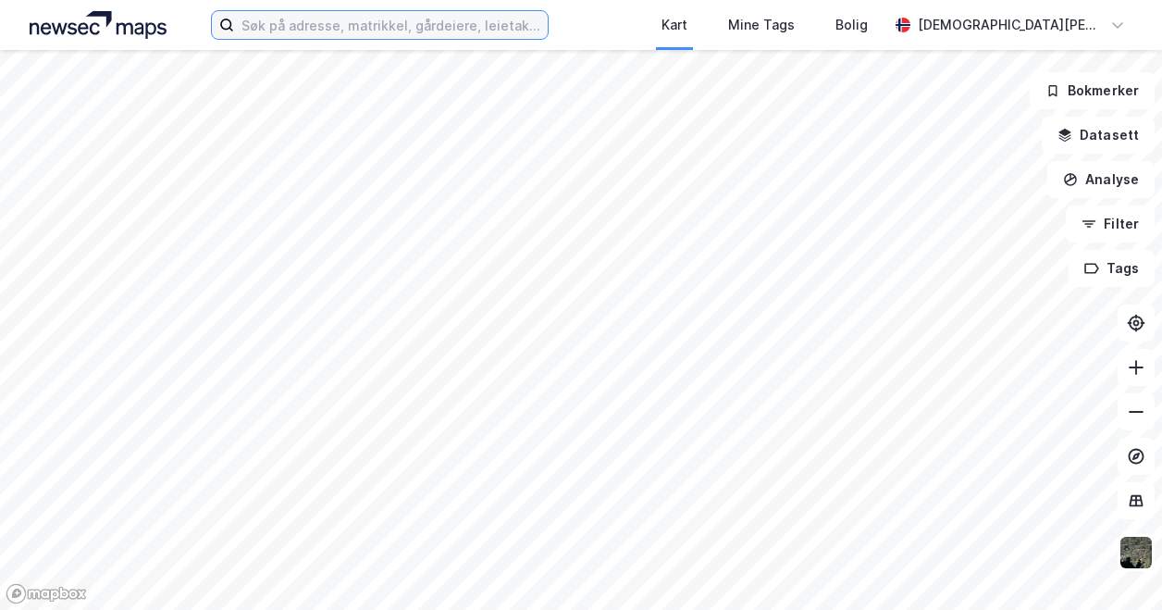
click at [318, 20] on input at bounding box center [391, 25] width 314 height 28
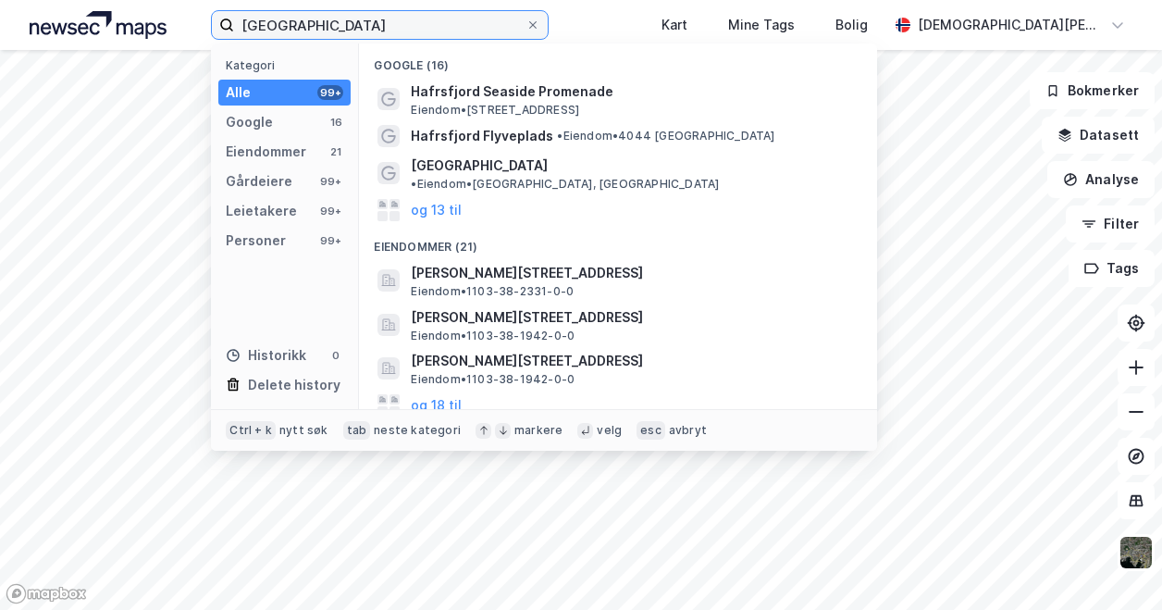
click at [263, 23] on input "[GEOGRAPHIC_DATA]" at bounding box center [379, 25] width 291 height 28
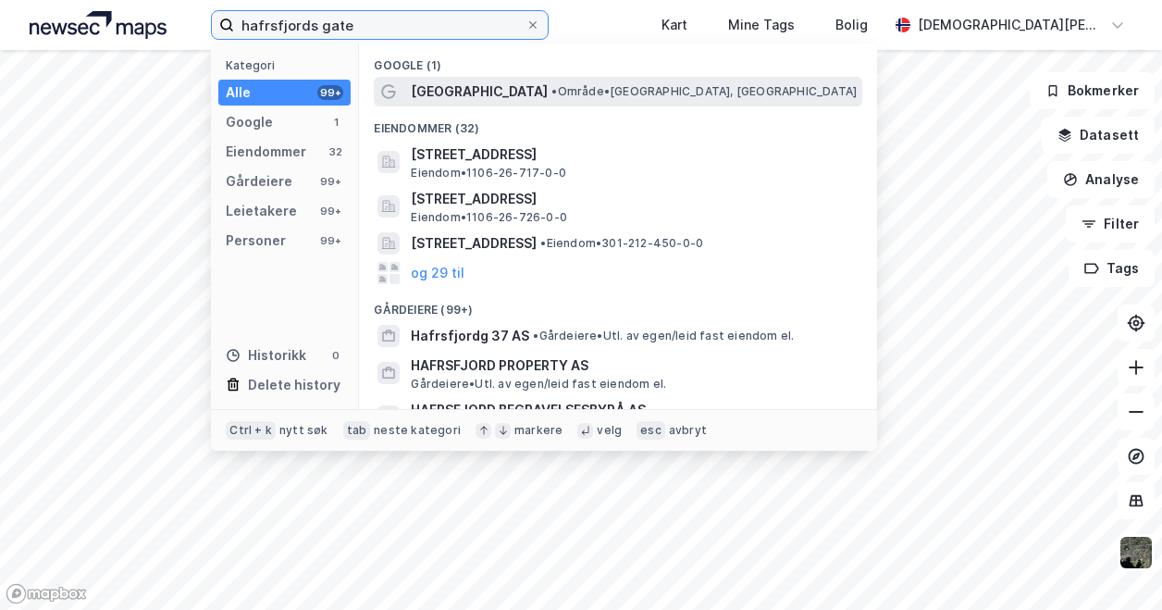
type input "hafrsfjords gate"
click at [551, 89] on span "• Område • [GEOGRAPHIC_DATA], [GEOGRAPHIC_DATA]" at bounding box center [703, 91] width 305 height 15
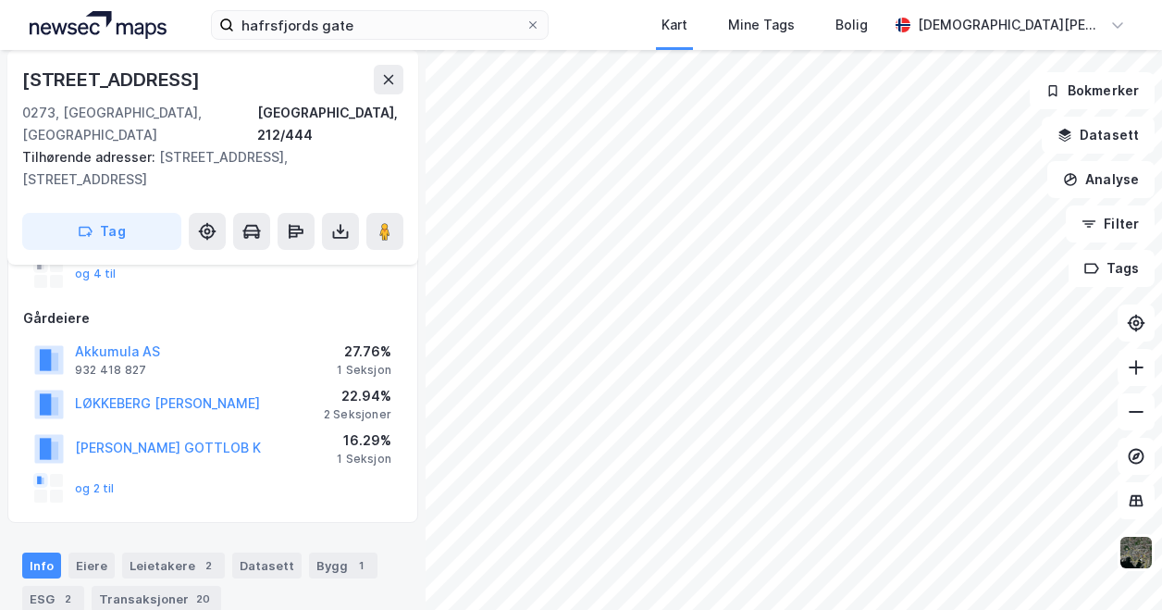
scroll to position [200, 0]
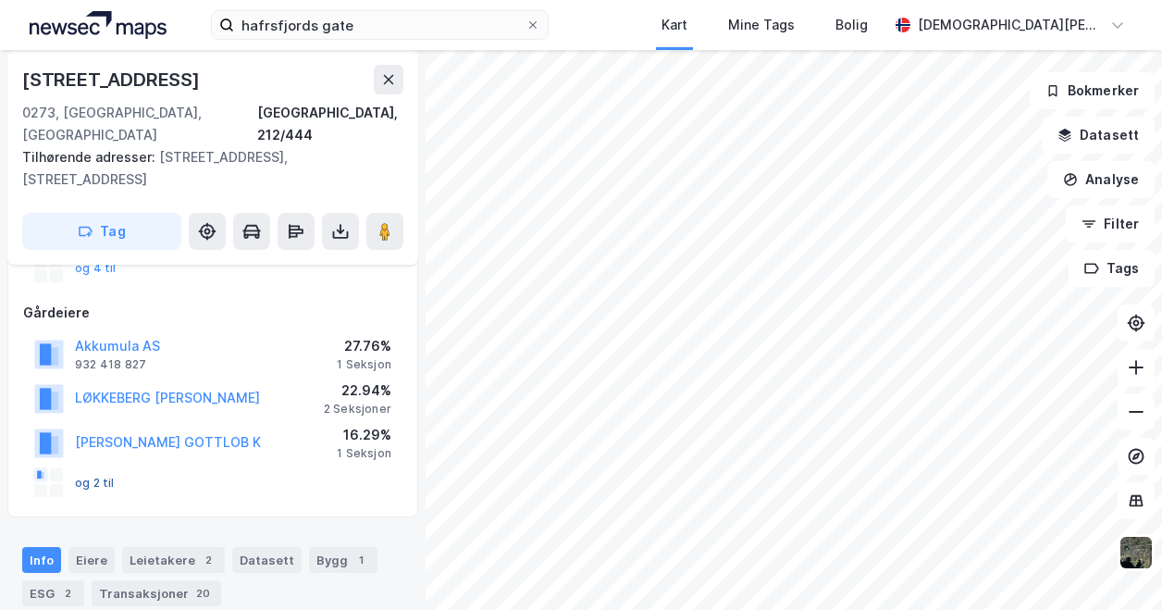
click at [0, 0] on button "og 2 til" at bounding box center [0, 0] width 0 height 0
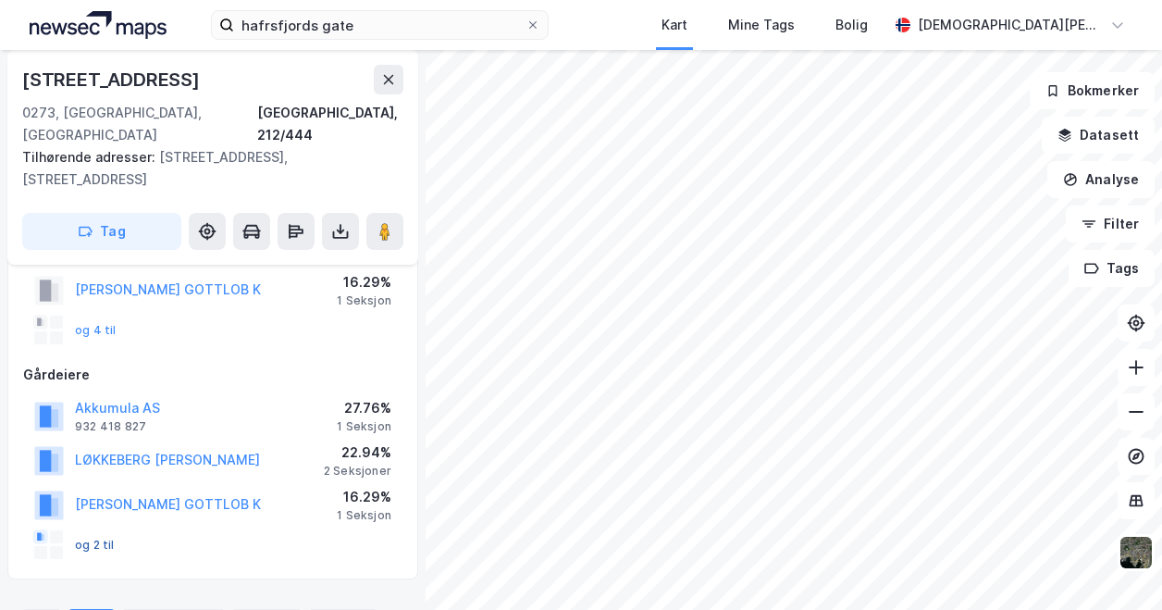
click at [0, 0] on button "og 2 til" at bounding box center [0, 0] width 0 height 0
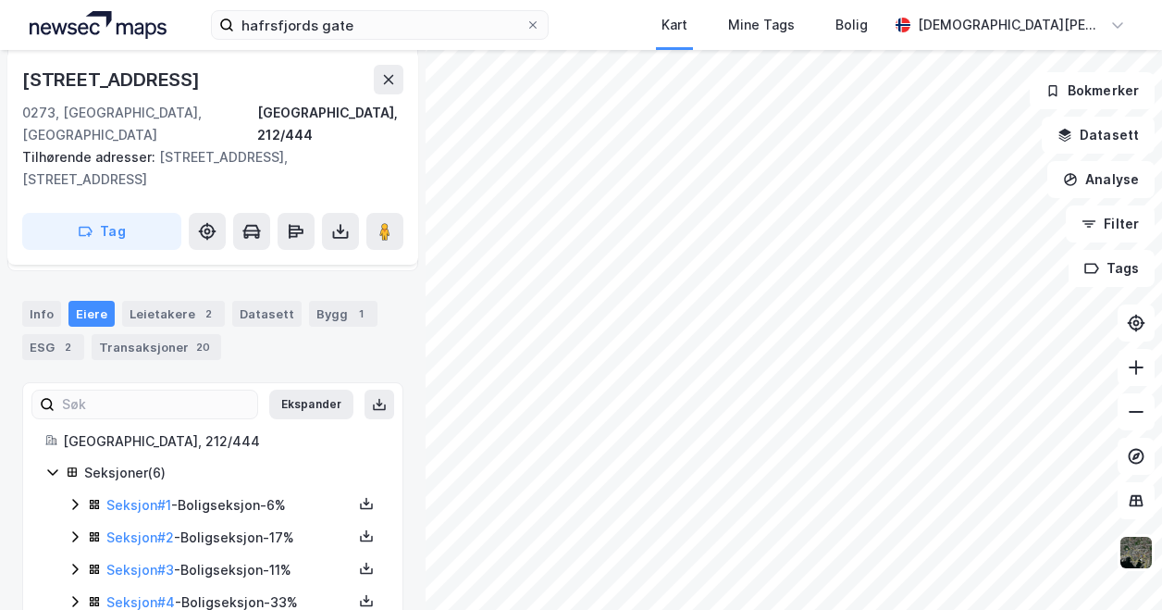
scroll to position [516, 0]
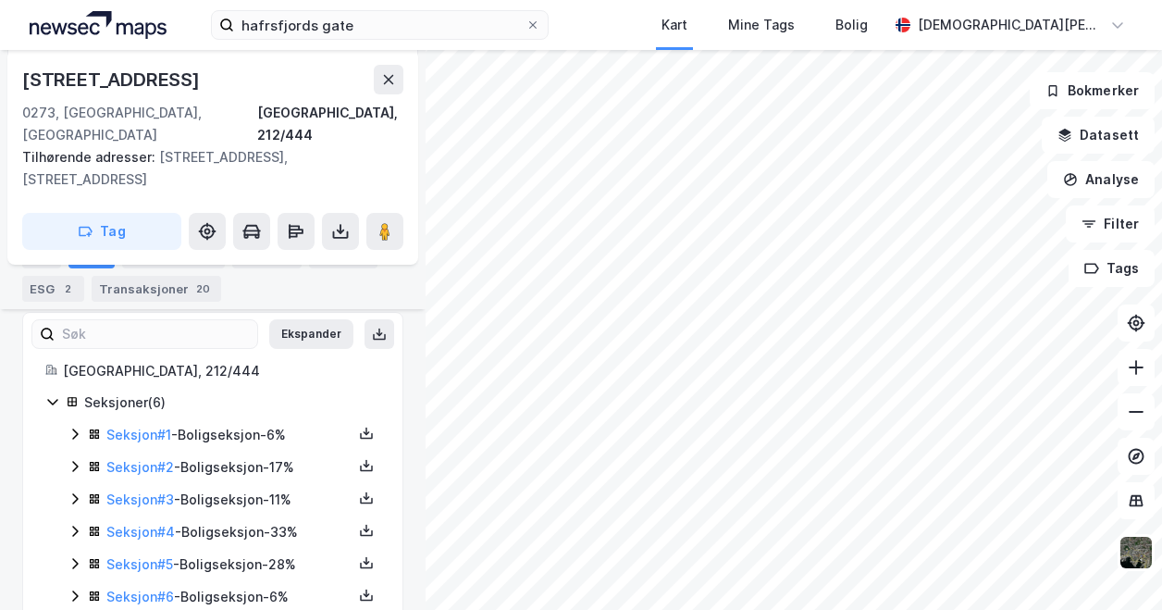
click at [74, 428] on icon at bounding box center [75, 433] width 6 height 11
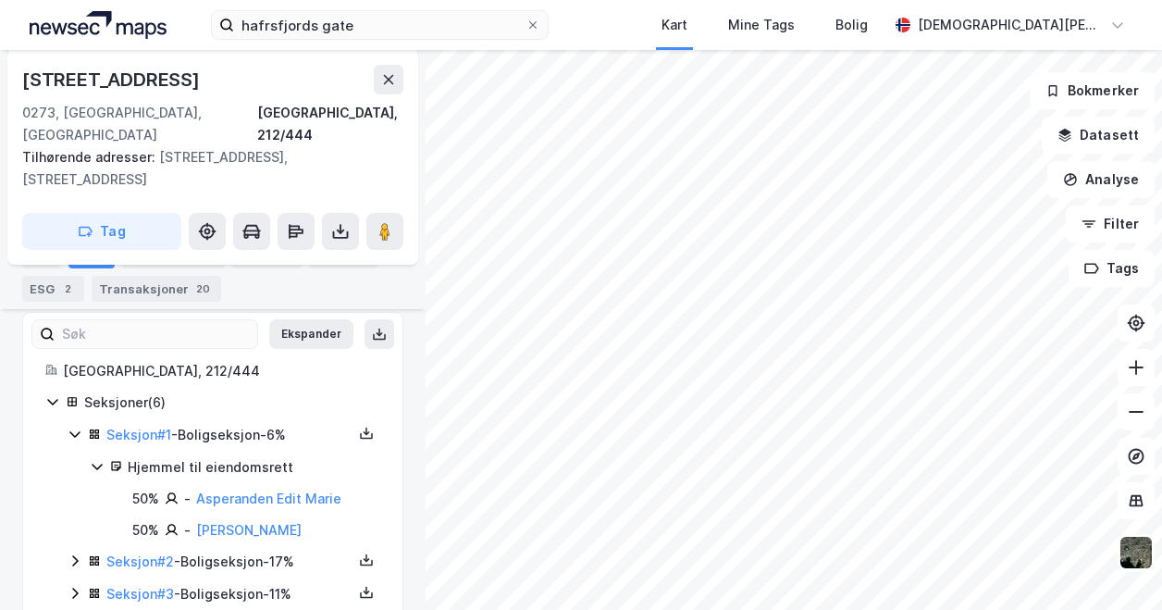
click at [74, 426] on icon at bounding box center [75, 433] width 15 height 15
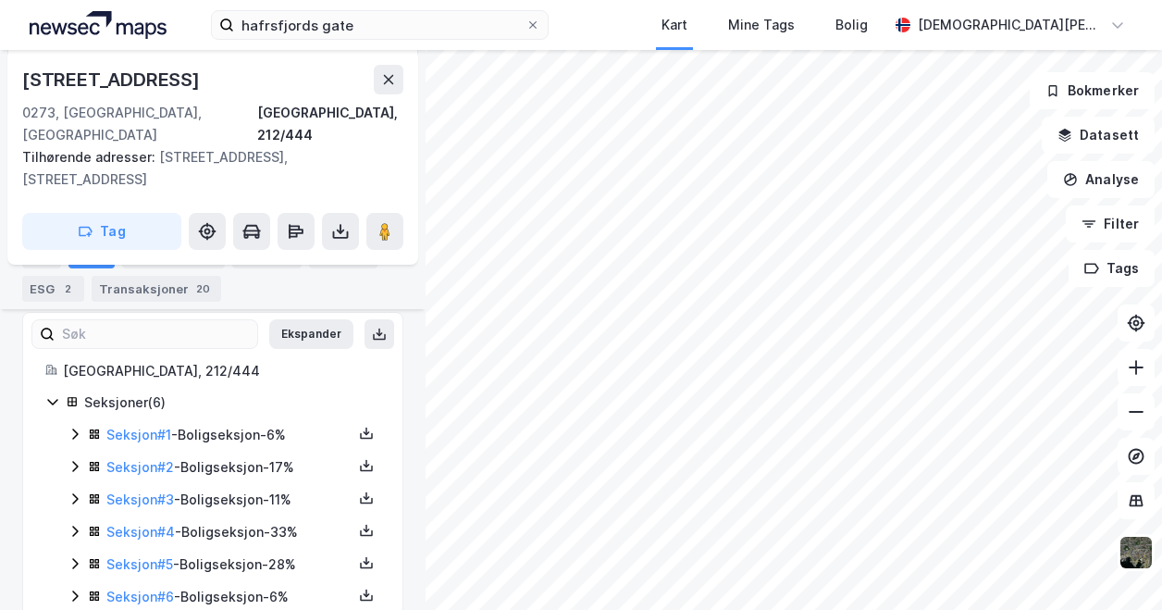
click at [74, 461] on icon at bounding box center [75, 466] width 6 height 11
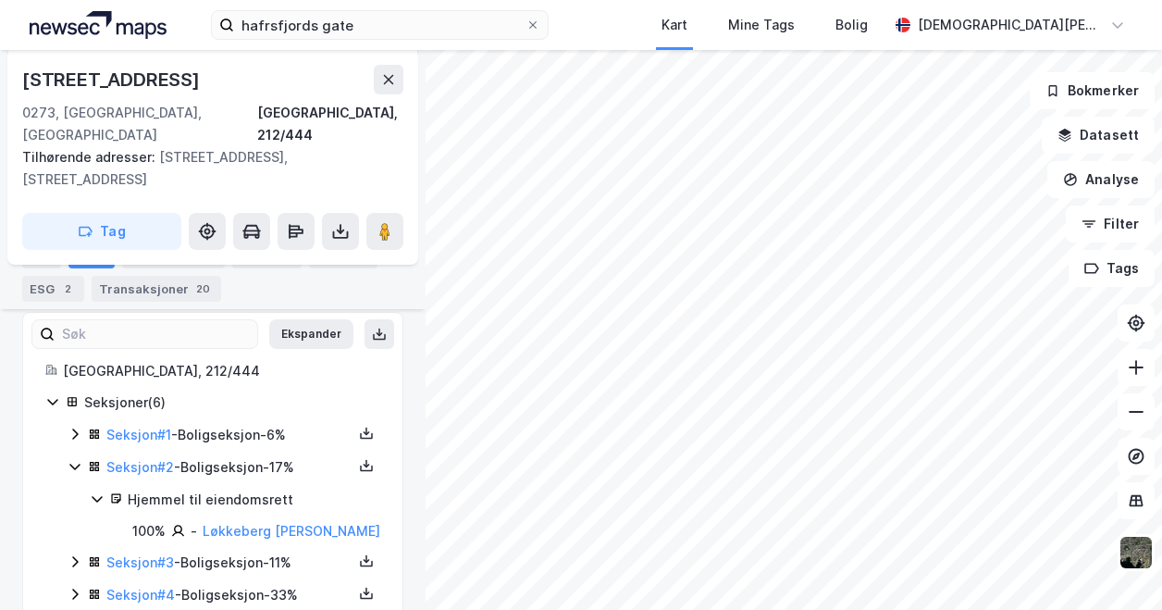
click at [74, 459] on icon at bounding box center [75, 466] width 15 height 15
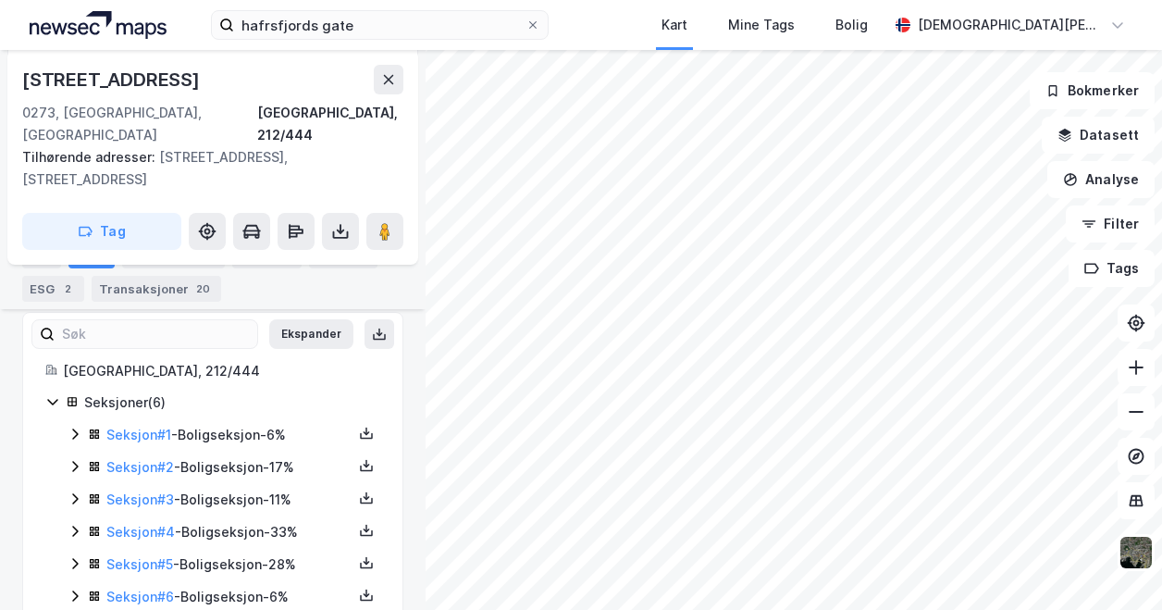
click at [74, 491] on icon at bounding box center [75, 498] width 15 height 15
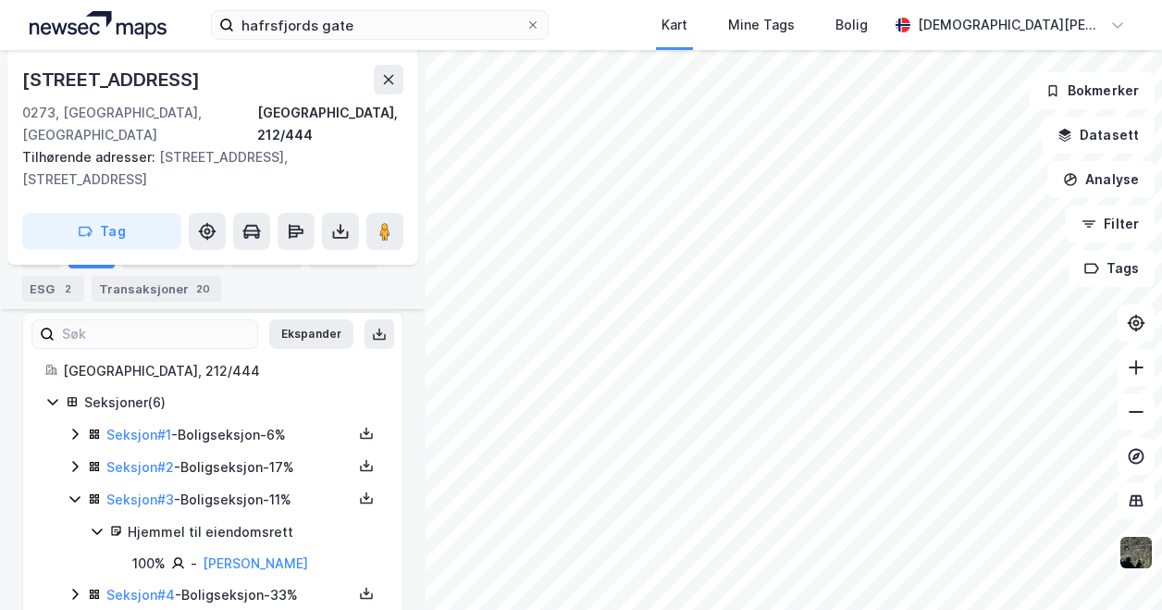
click at [74, 491] on icon at bounding box center [75, 498] width 15 height 15
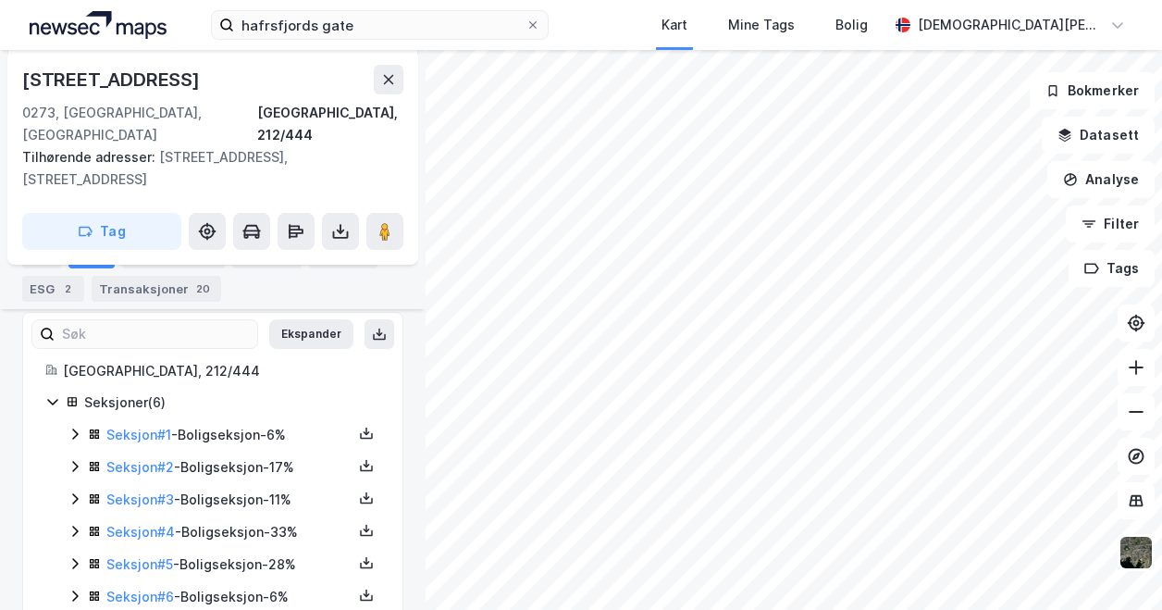
click at [72, 524] on icon at bounding box center [75, 531] width 15 height 15
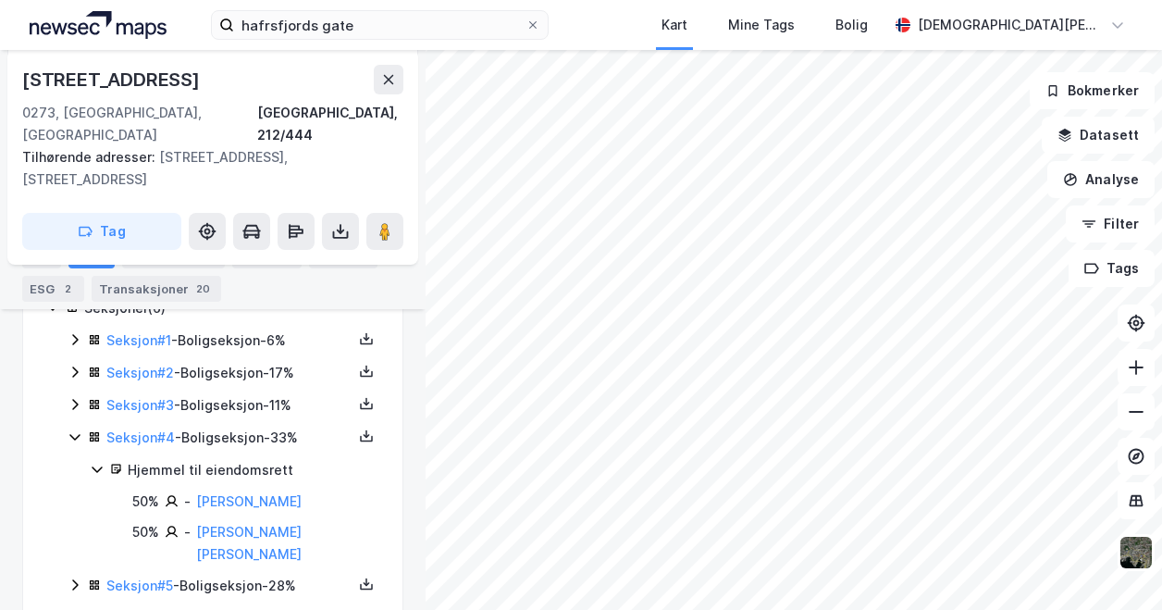
click at [73, 429] on icon at bounding box center [75, 436] width 15 height 15
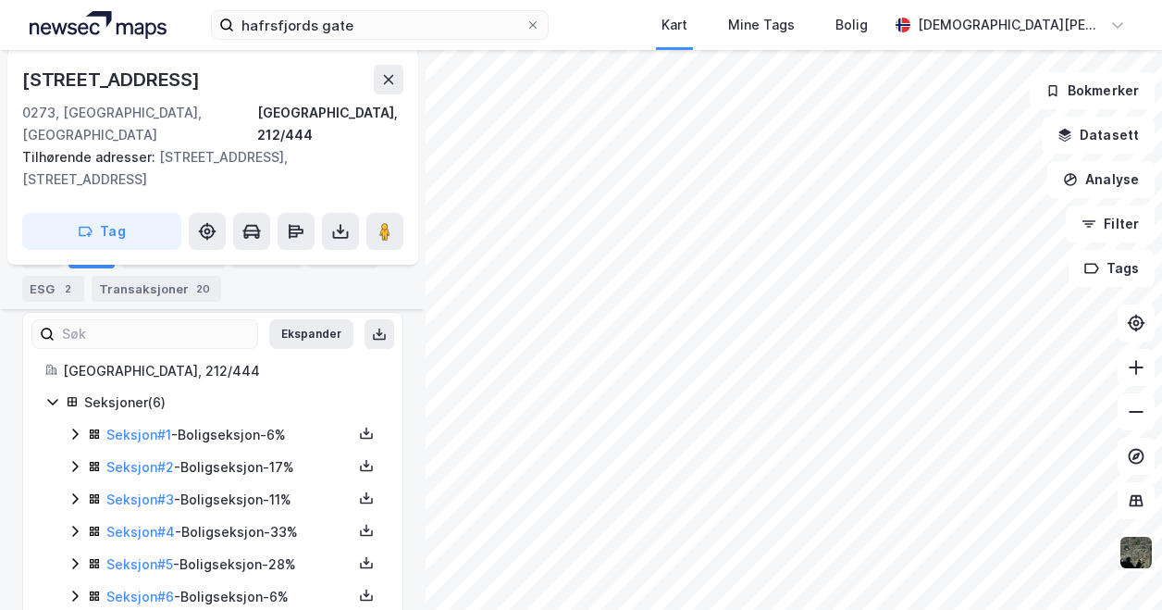
click at [74, 558] on icon at bounding box center [75, 563] width 6 height 11
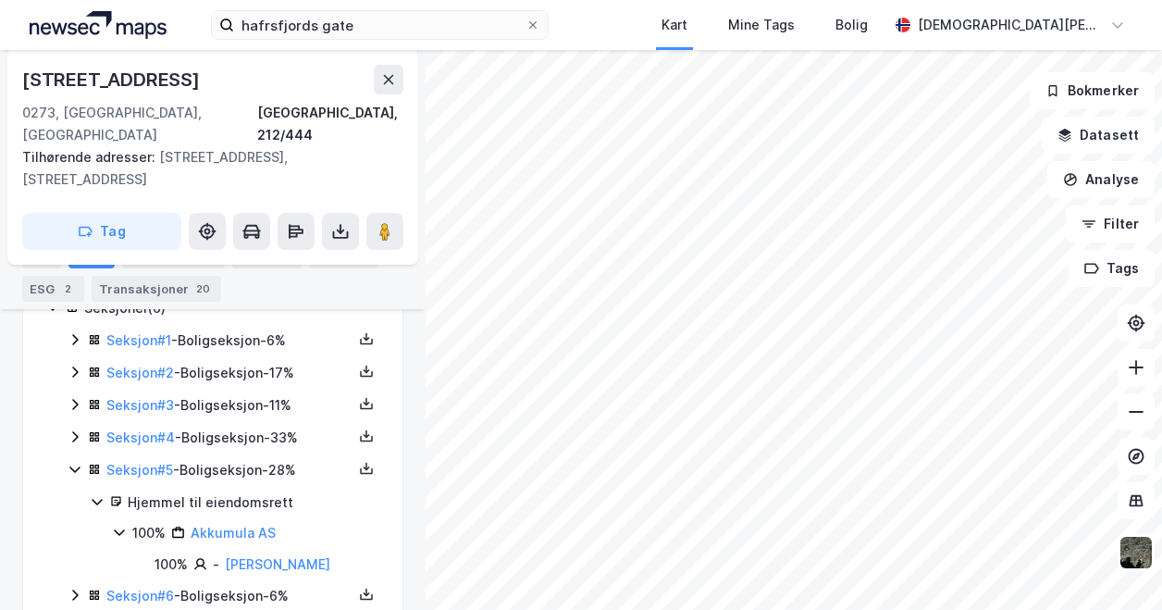
click at [72, 462] on icon at bounding box center [75, 469] width 15 height 15
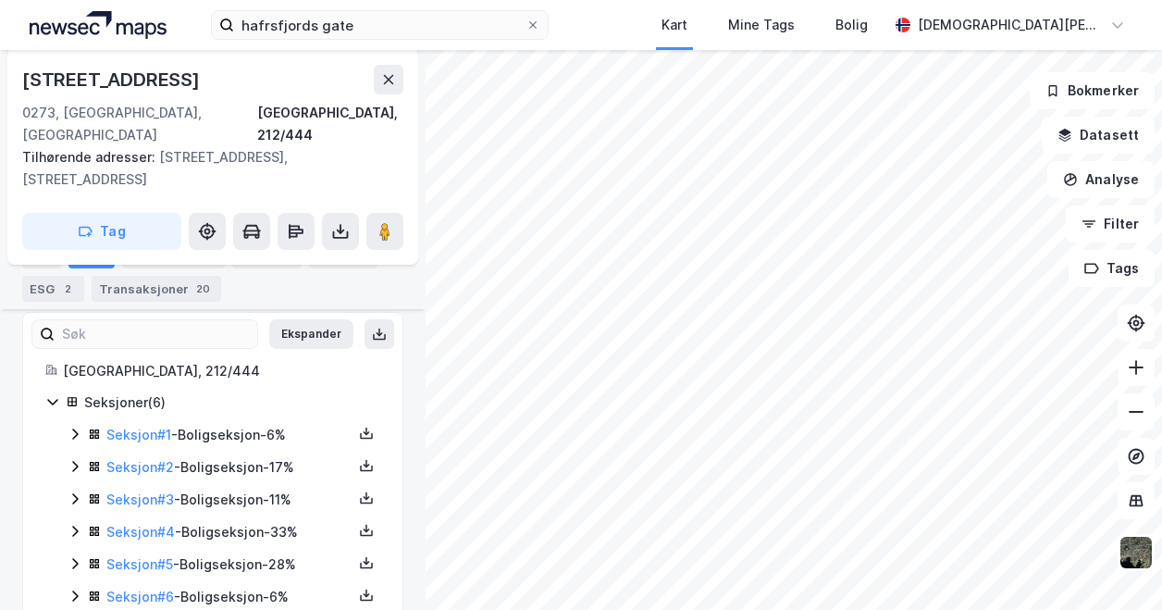
click at [75, 588] on icon at bounding box center [75, 595] width 15 height 15
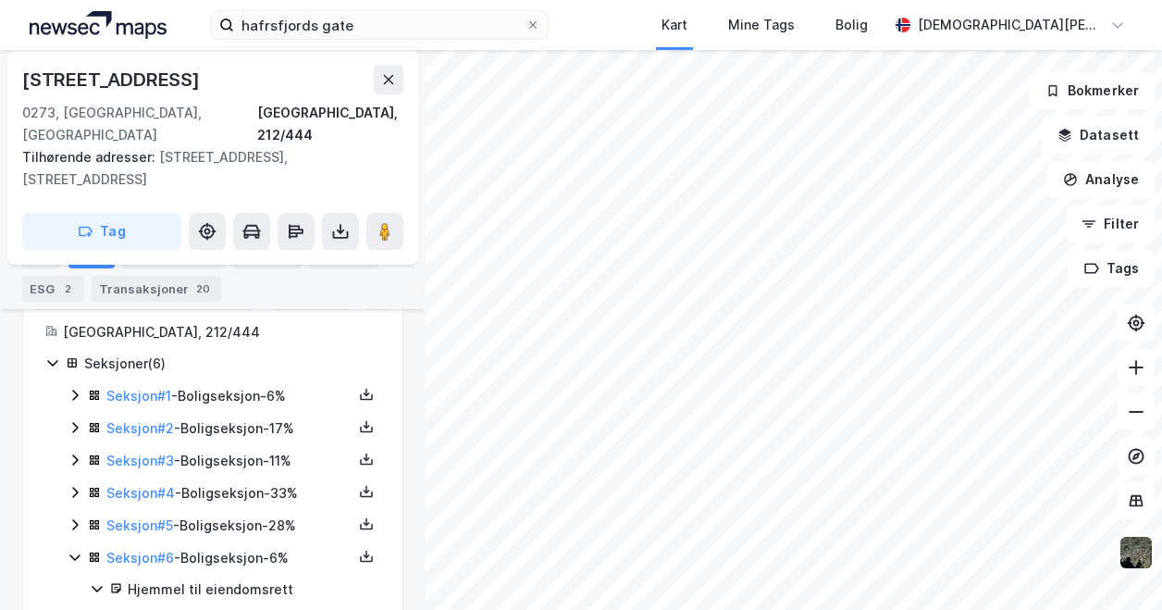
scroll to position [579, 0]
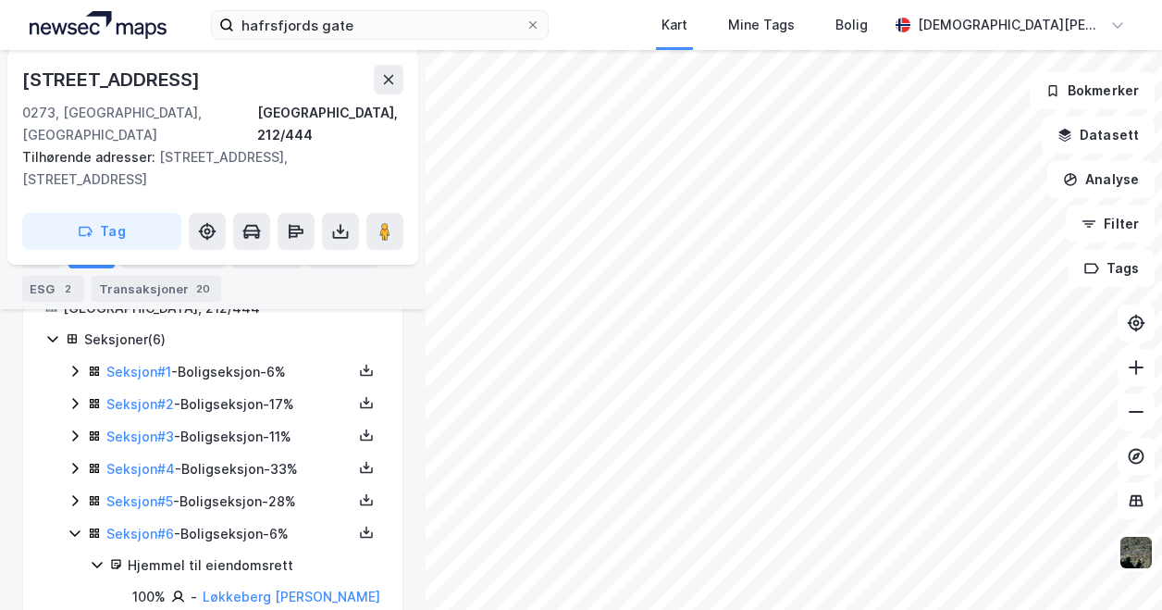
click at [72, 461] on icon at bounding box center [75, 468] width 15 height 15
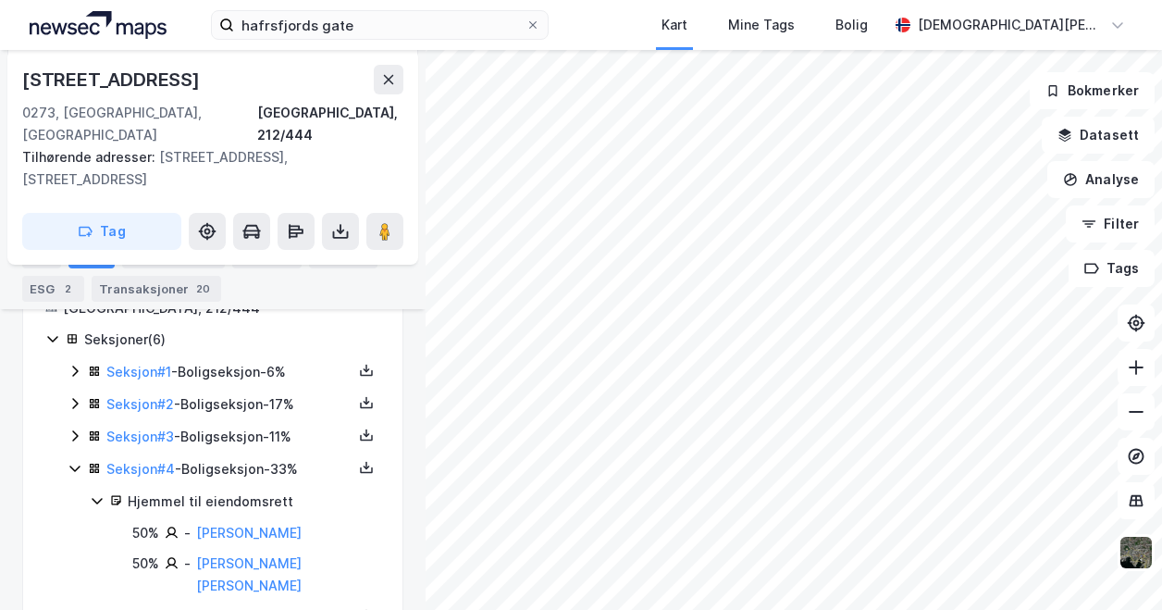
scroll to position [610, 0]
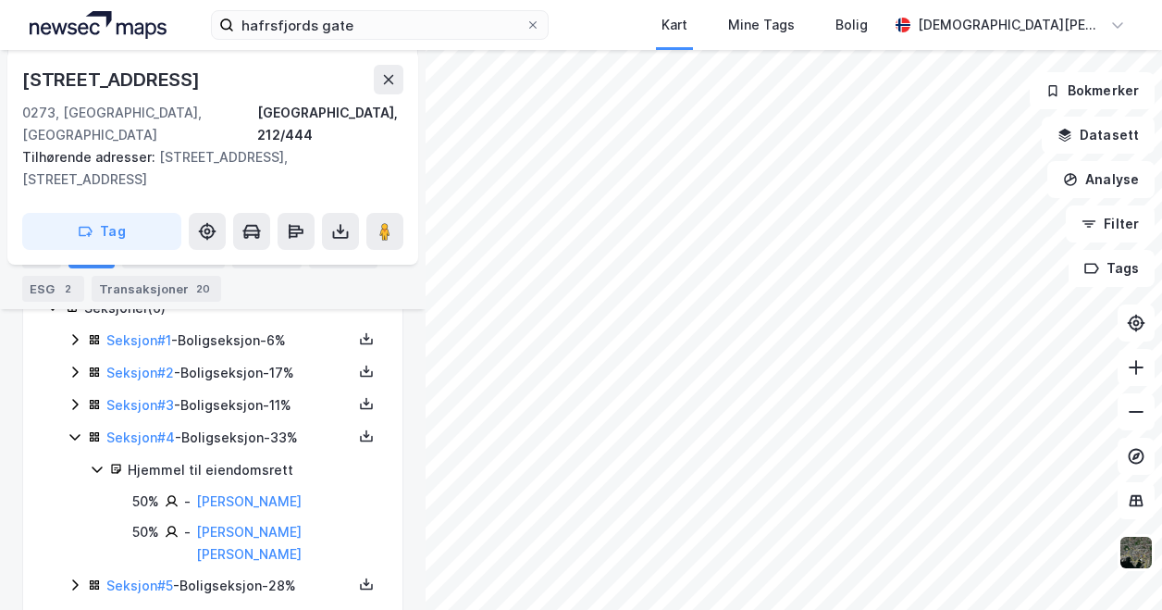
click at [74, 428] on div "Seksjon # 4 - Boligseksjon - 33% Hjemmel til eiendomsrett 50% - [PERSON_NAME] 5…" at bounding box center [224, 496] width 313 height 140
click at [75, 399] on icon at bounding box center [75, 404] width 6 height 11
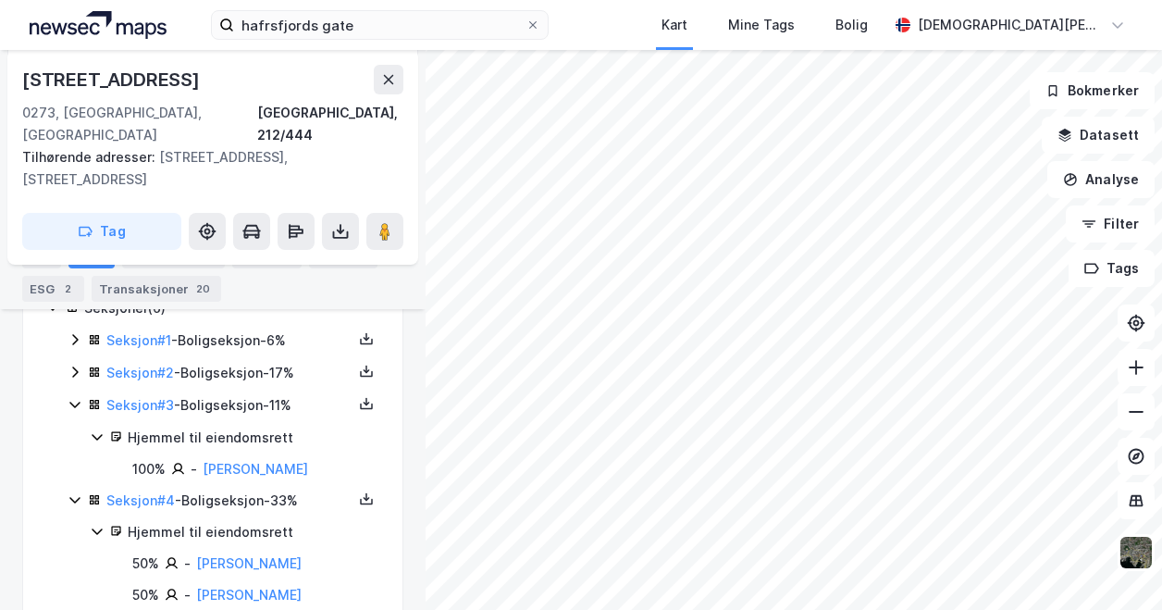
click at [75, 397] on icon at bounding box center [75, 404] width 15 height 15
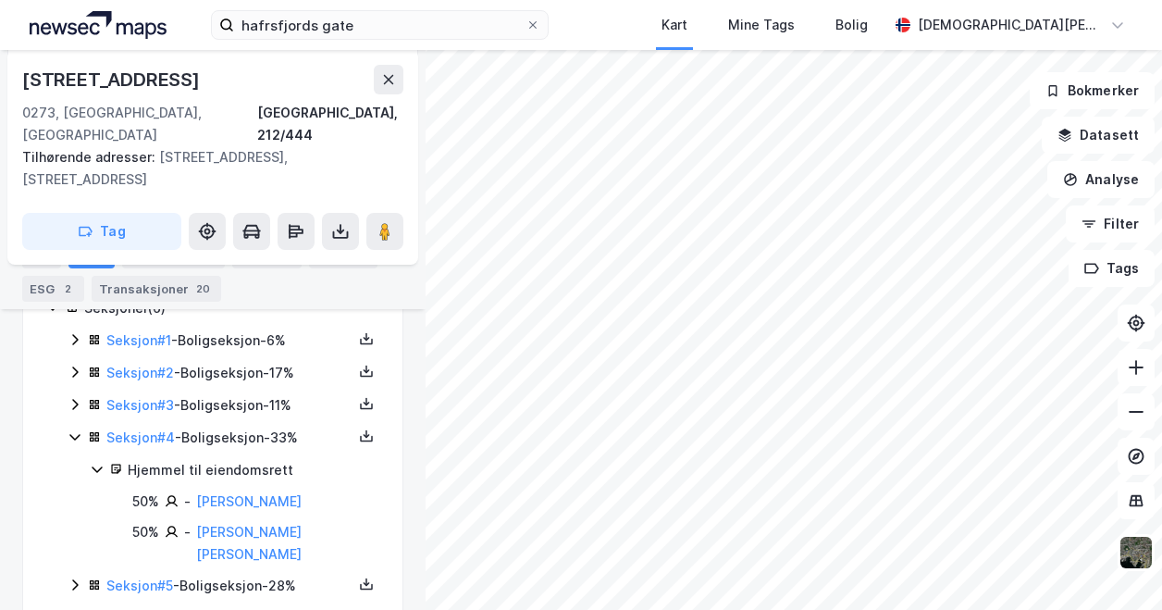
click at [74, 429] on icon at bounding box center [75, 436] width 15 height 15
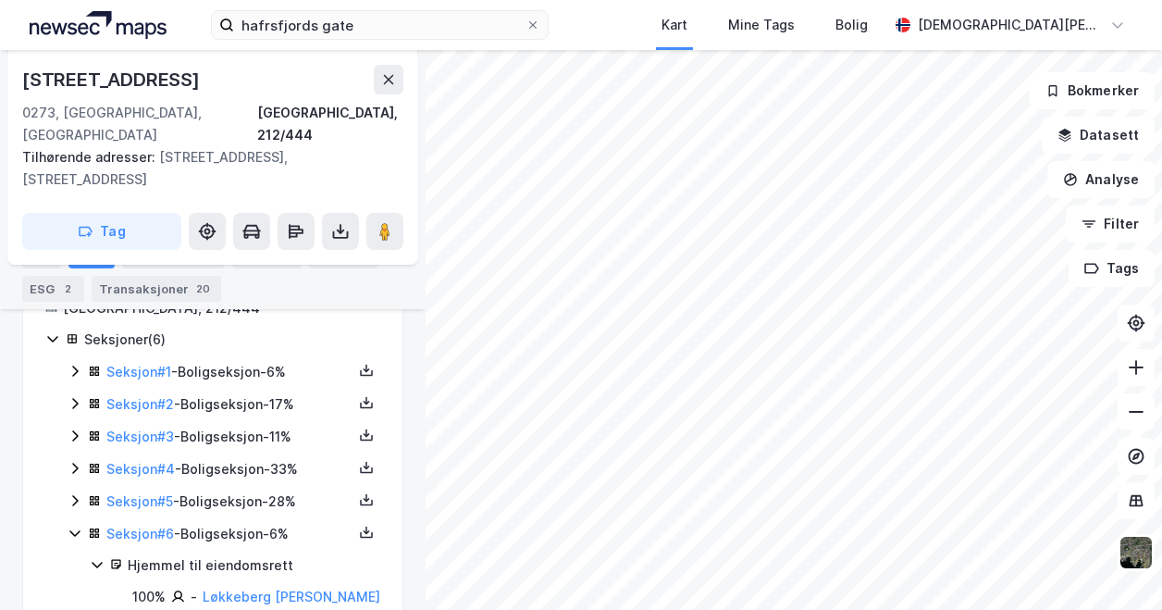
click at [74, 430] on icon at bounding box center [75, 435] width 6 height 11
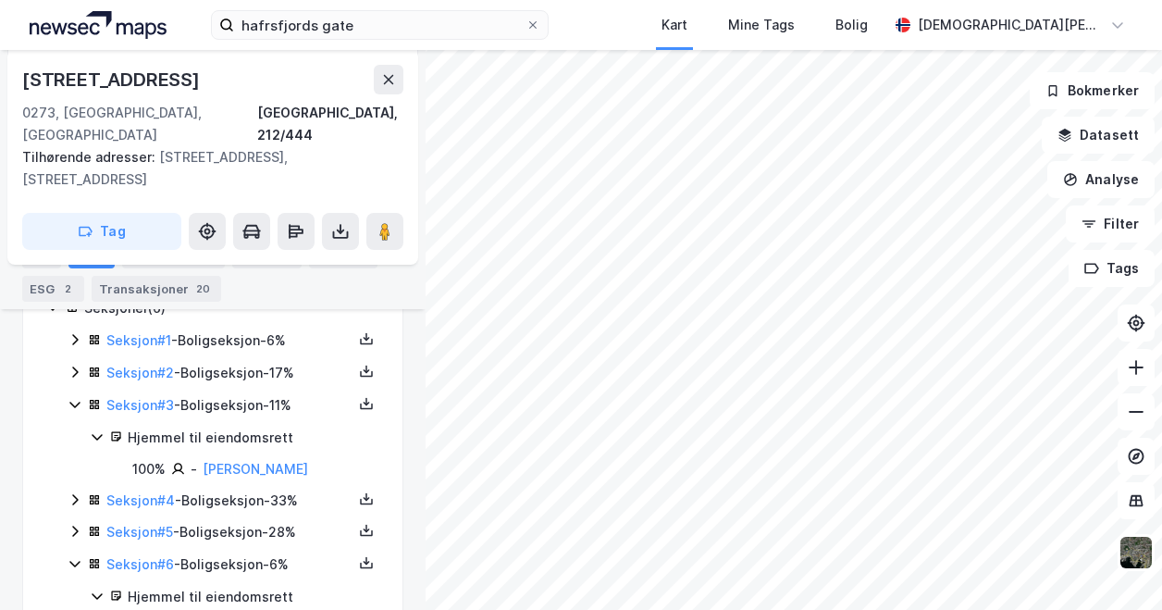
click at [72, 397] on icon at bounding box center [75, 404] width 15 height 15
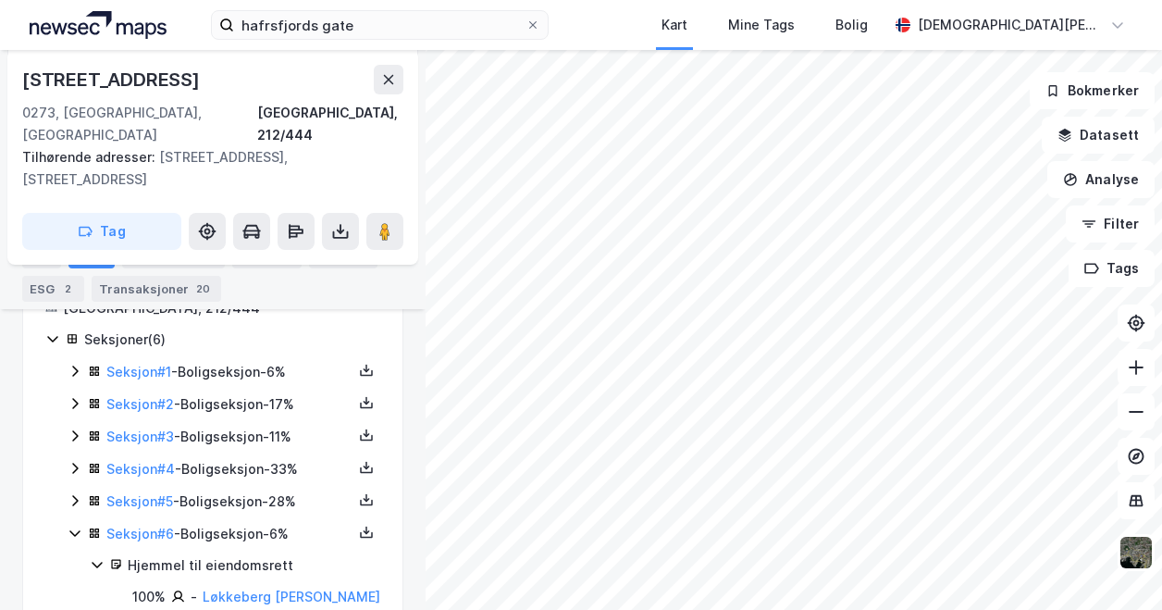
click at [76, 363] on icon at bounding box center [75, 370] width 15 height 15
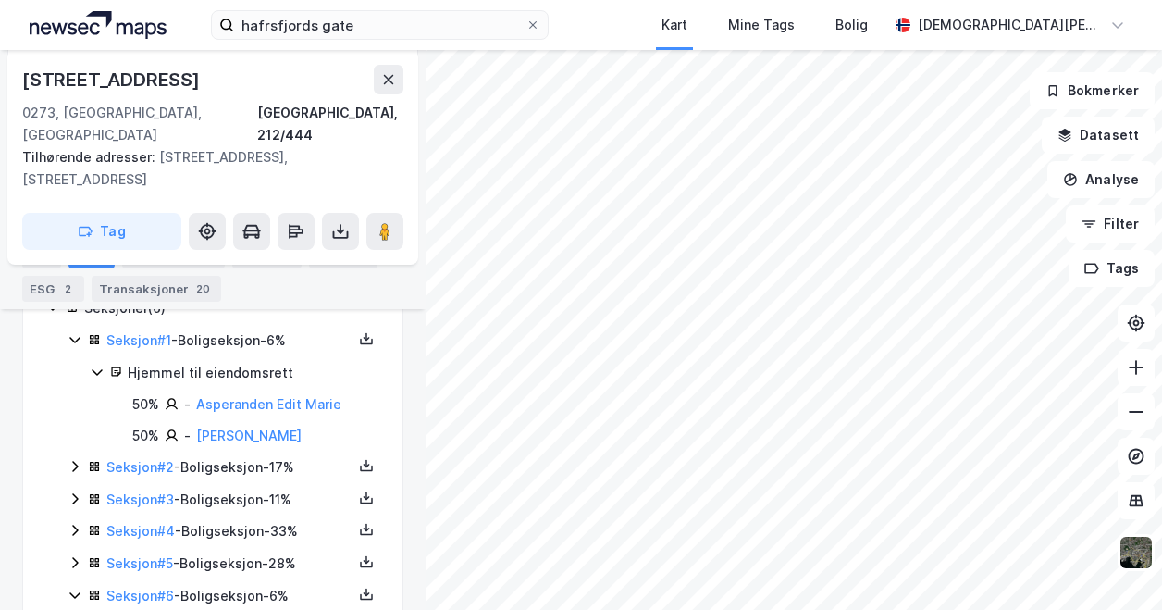
click at [96, 364] on icon at bounding box center [97, 371] width 15 height 15
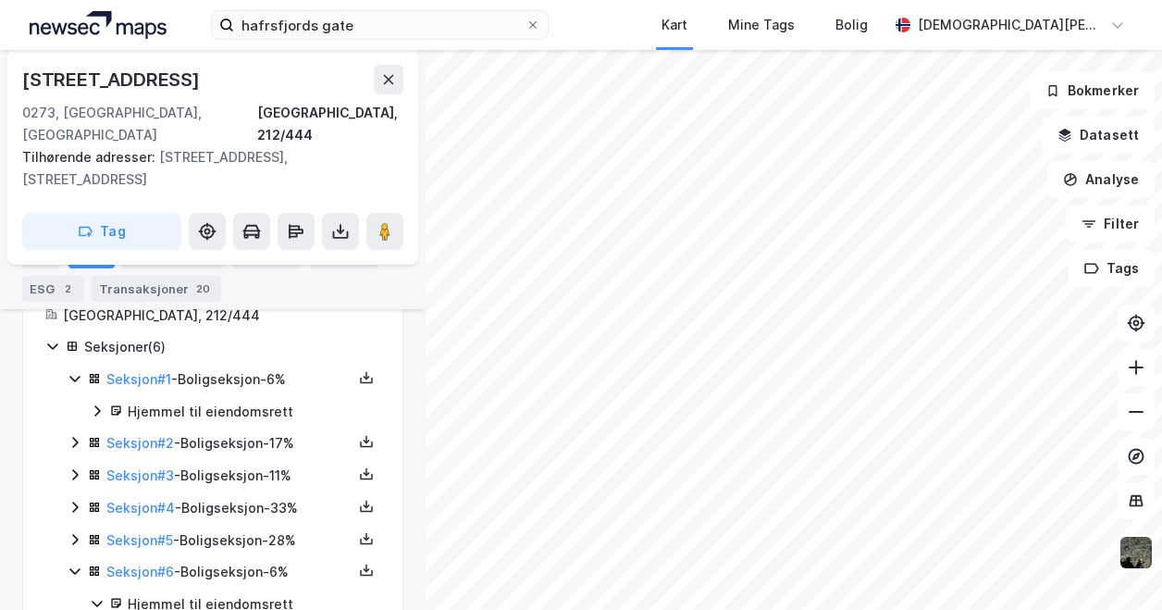
scroll to position [570, 0]
click at [73, 373] on icon at bounding box center [75, 380] width 15 height 15
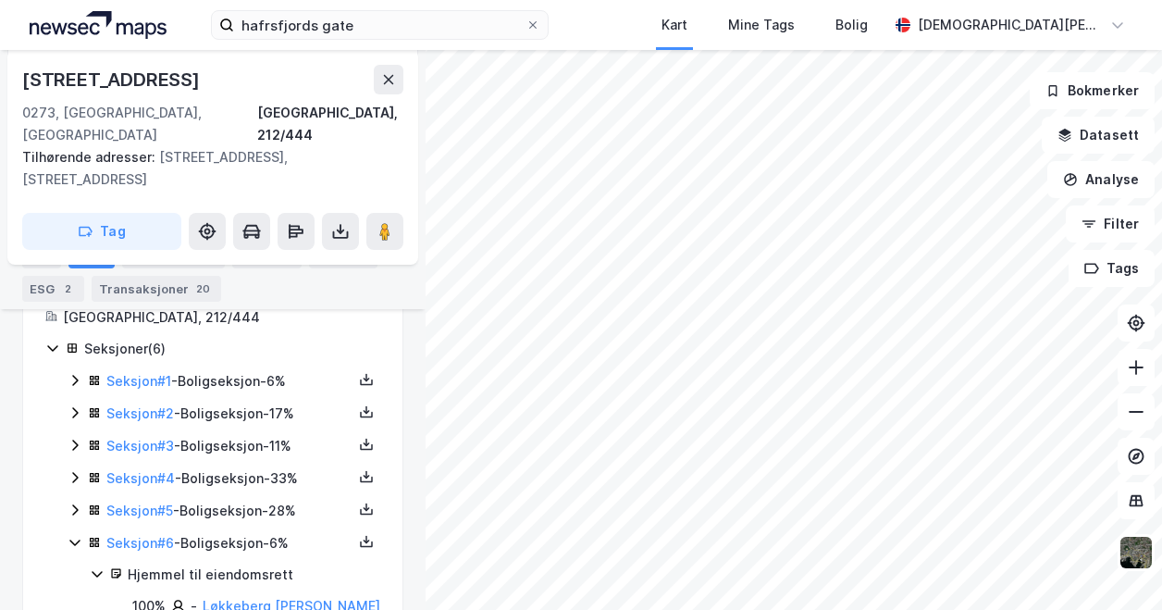
click at [70, 539] on icon at bounding box center [74, 542] width 10 height 6
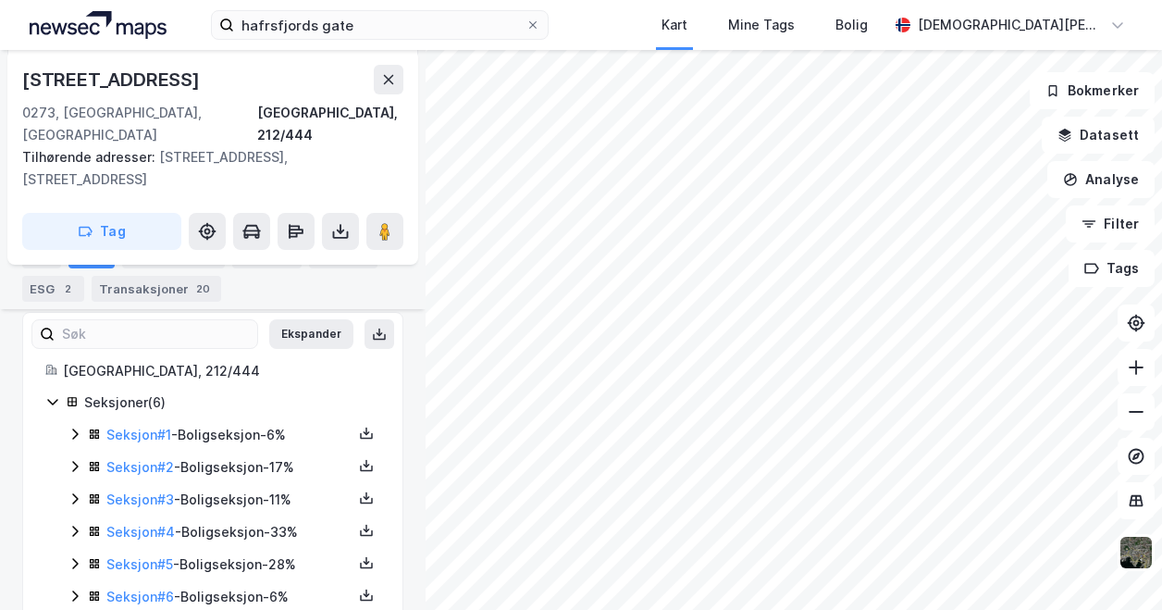
click at [73, 428] on icon at bounding box center [75, 433] width 6 height 11
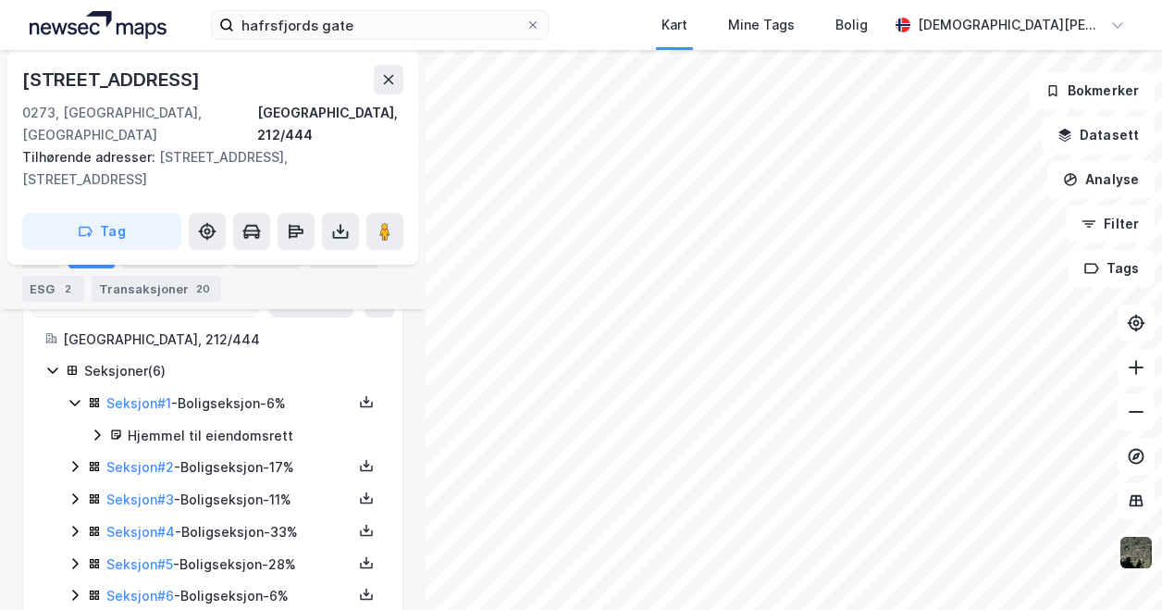
click at [95, 427] on icon at bounding box center [97, 434] width 15 height 15
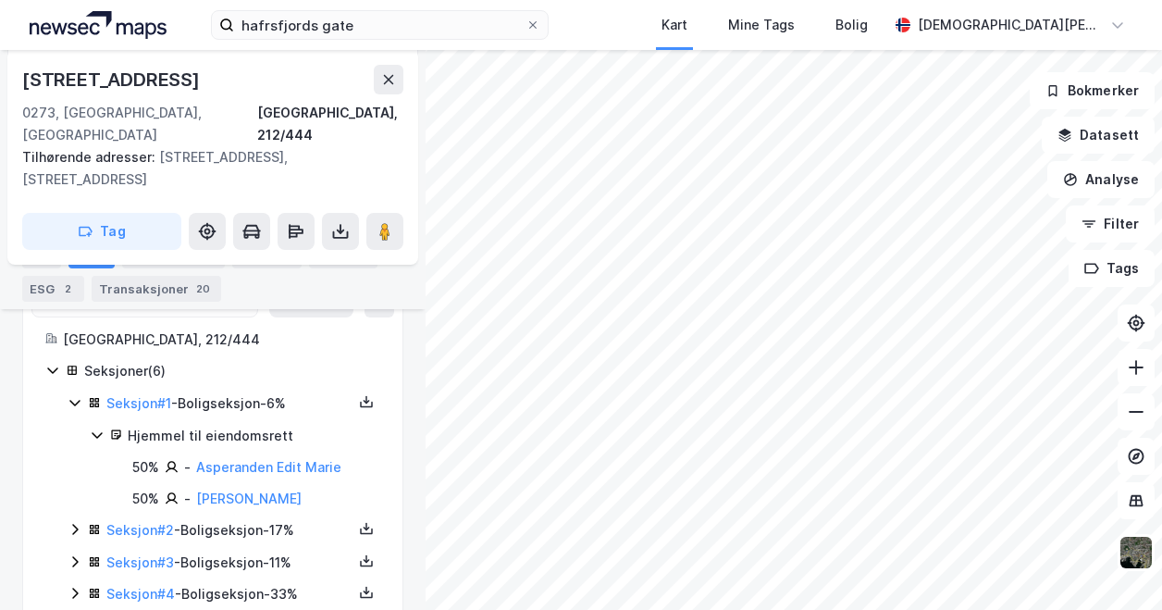
scroll to position [570, 0]
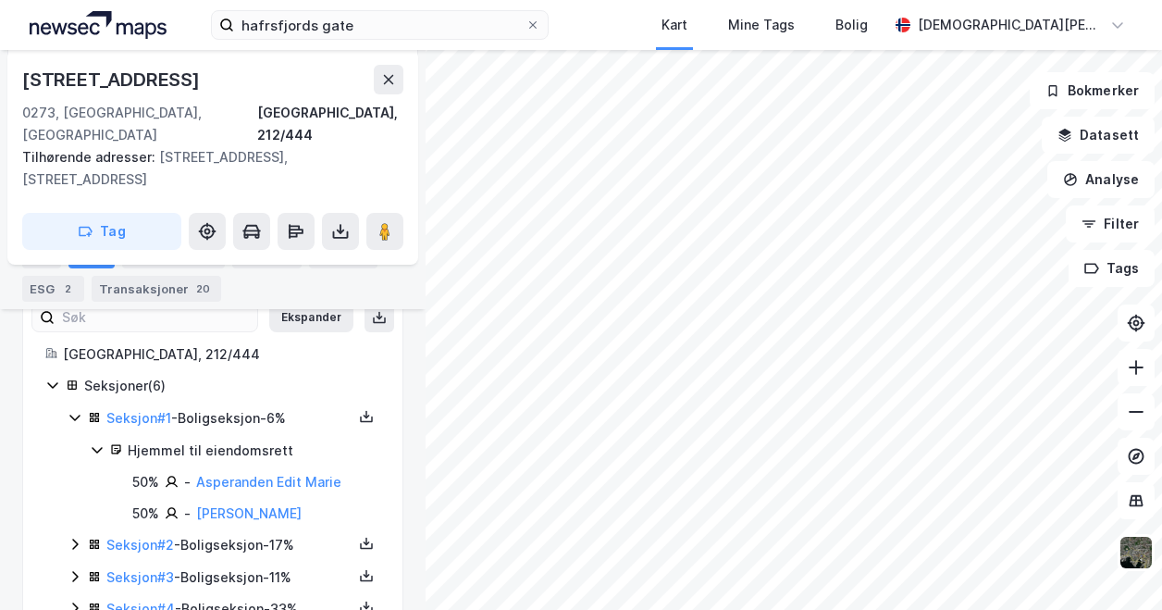
click at [54, 382] on icon at bounding box center [52, 385] width 10 height 6
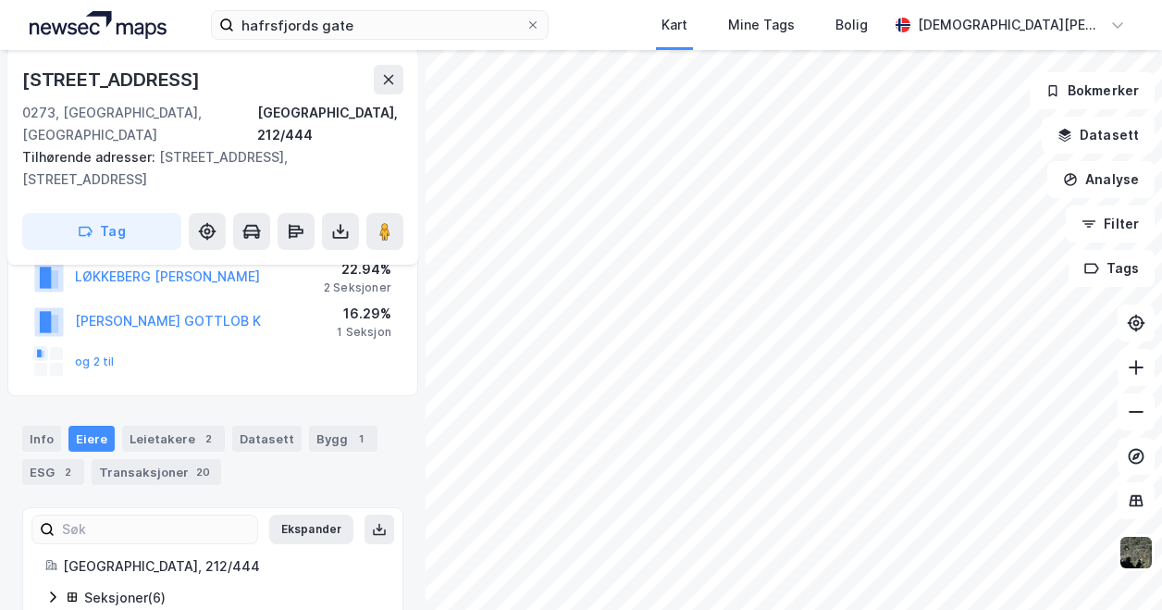
click at [109, 347] on div "og 2 til" at bounding box center [74, 362] width 80 height 30
click at [0, 0] on button "og 2 til" at bounding box center [0, 0] width 0 height 0
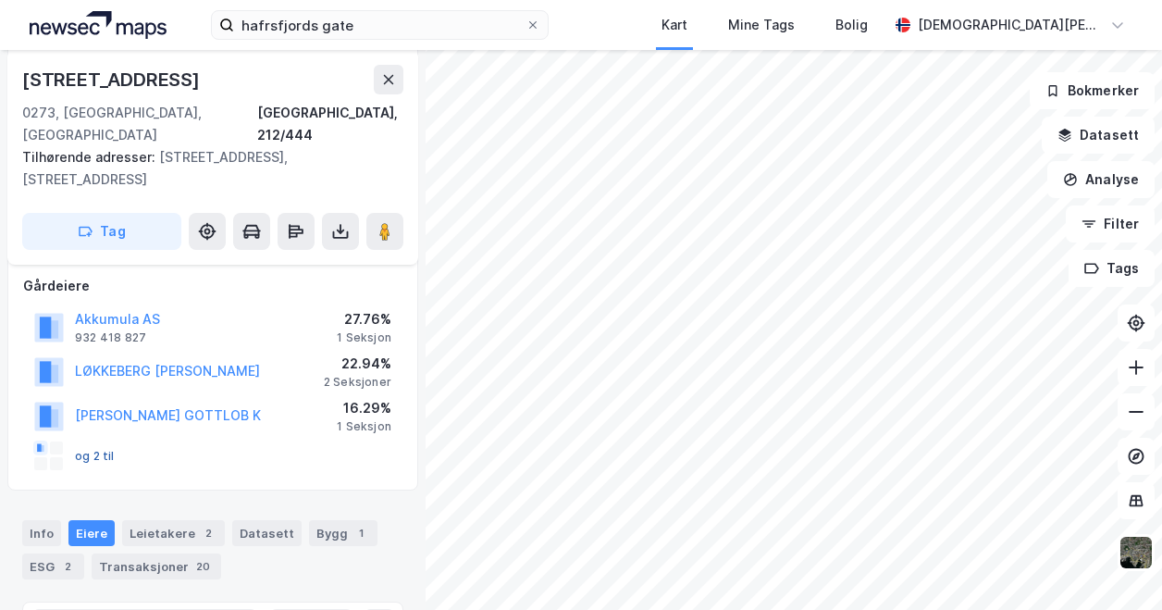
click at [0, 0] on button "og 2 til" at bounding box center [0, 0] width 0 height 0
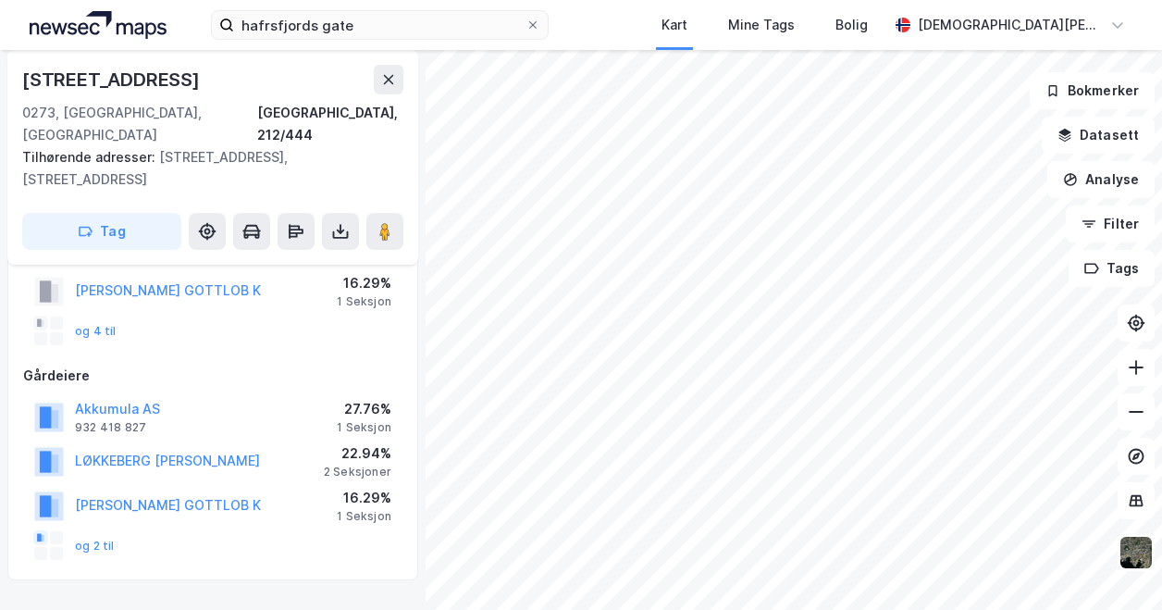
scroll to position [136, 0]
click at [96, 532] on div "og 2 til" at bounding box center [74, 547] width 80 height 30
click at [0, 0] on button "og 2 til" at bounding box center [0, 0] width 0 height 0
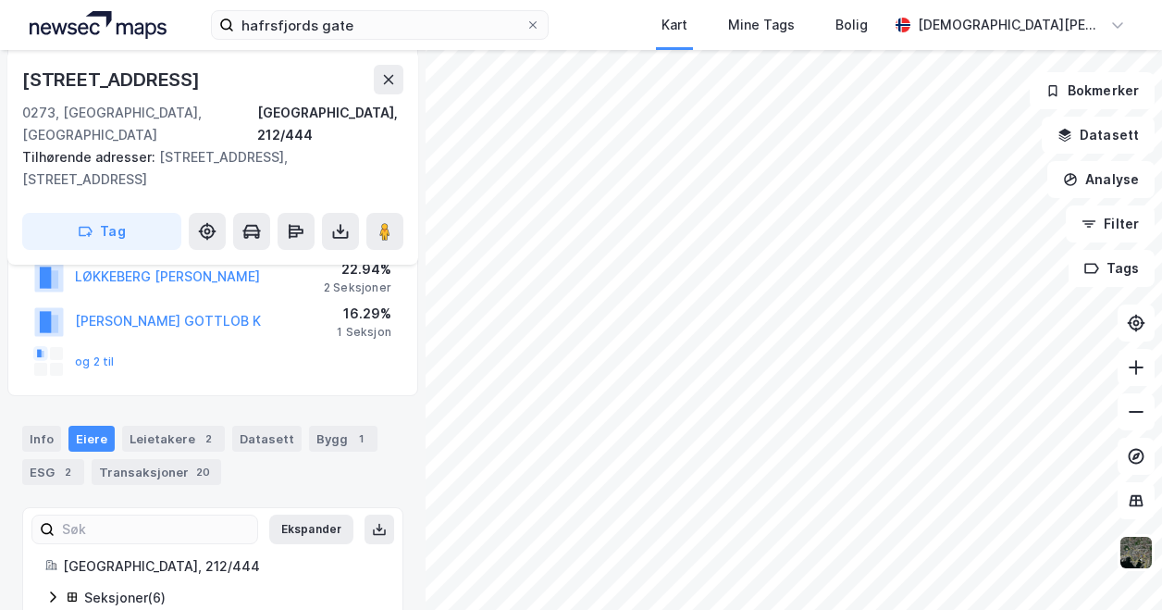
click at [57, 589] on icon at bounding box center [52, 596] width 15 height 15
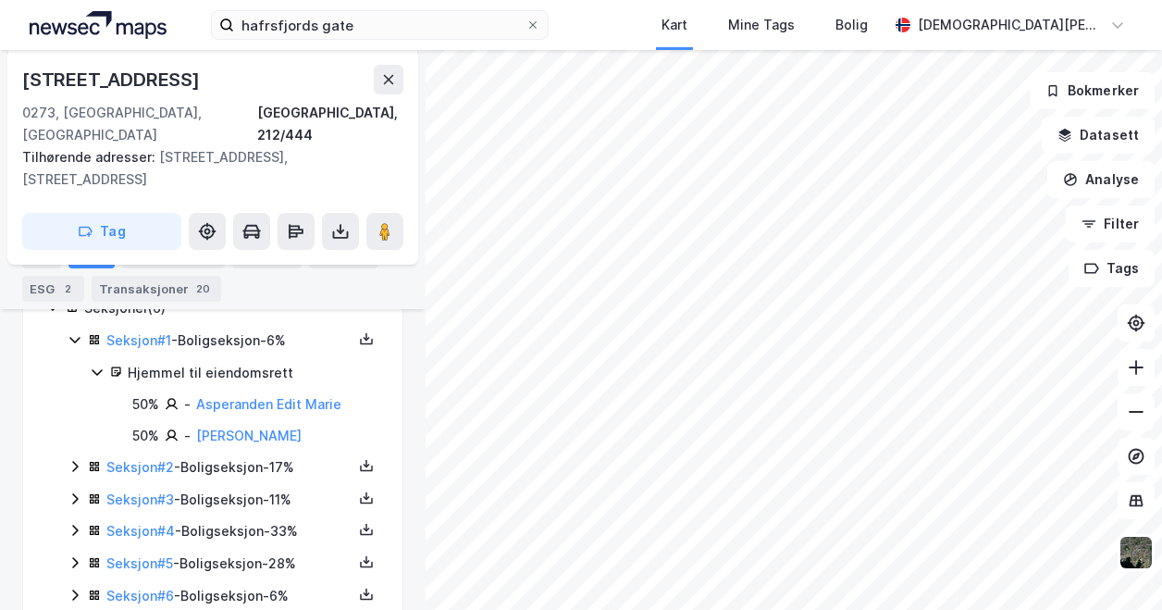
scroll to position [549, 0]
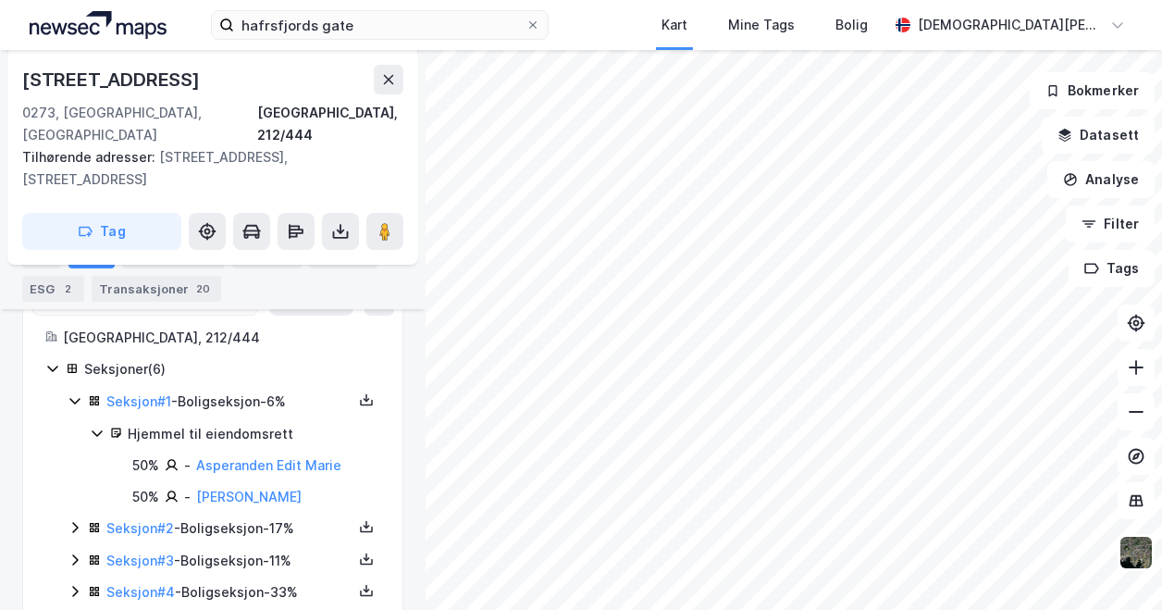
click at [76, 398] on icon at bounding box center [74, 401] width 10 height 6
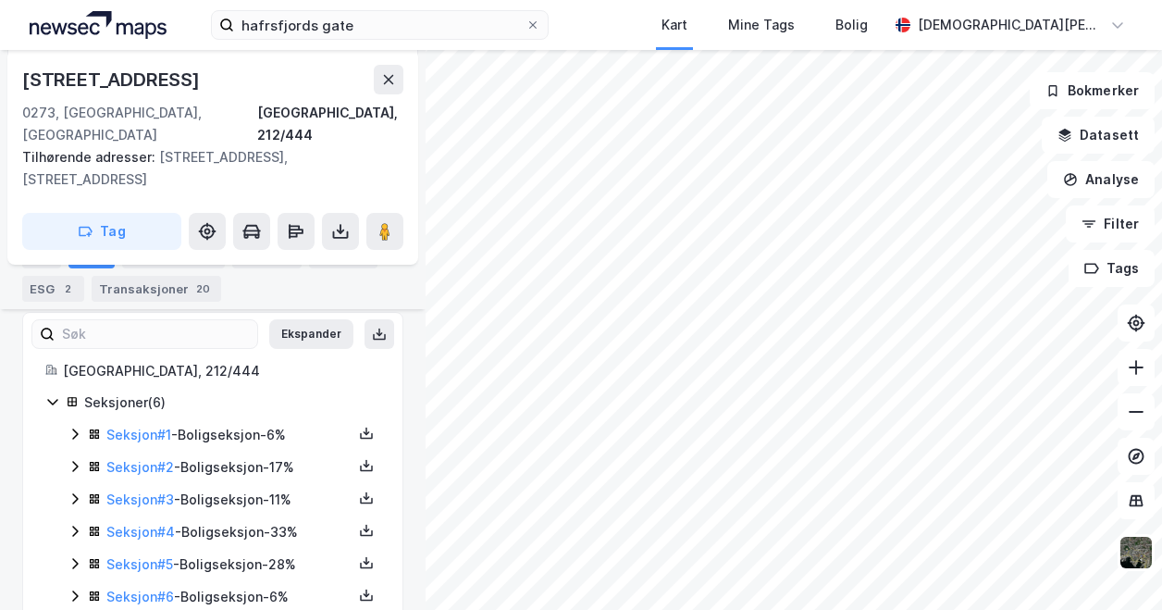
click at [70, 459] on icon at bounding box center [75, 466] width 15 height 15
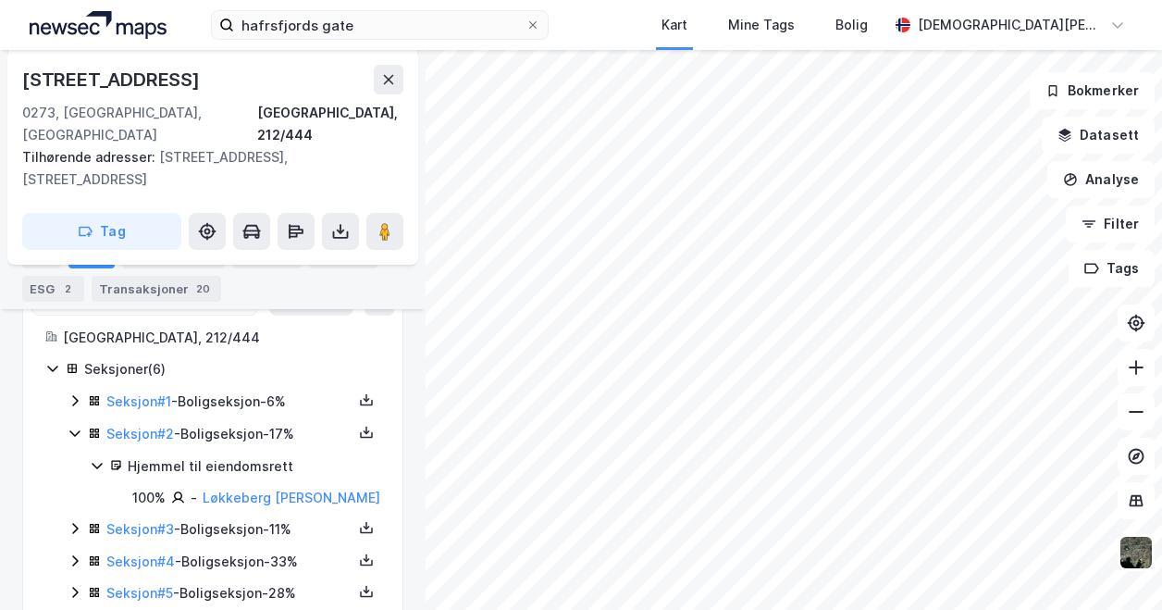
click at [74, 425] on icon at bounding box center [75, 432] width 15 height 15
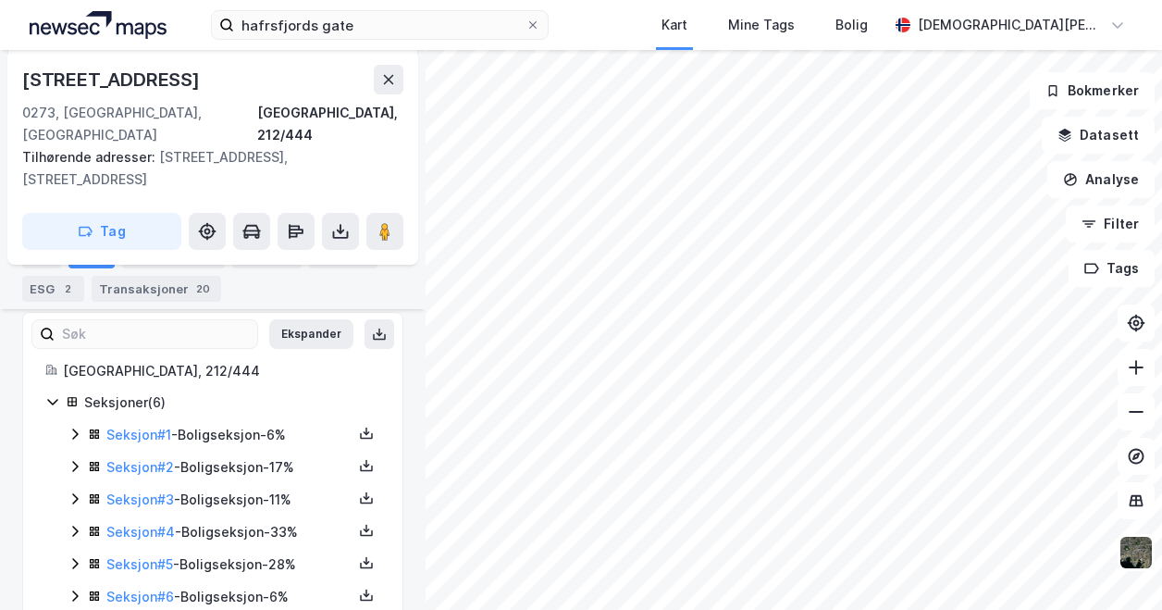
click at [75, 588] on icon at bounding box center [75, 595] width 15 height 15
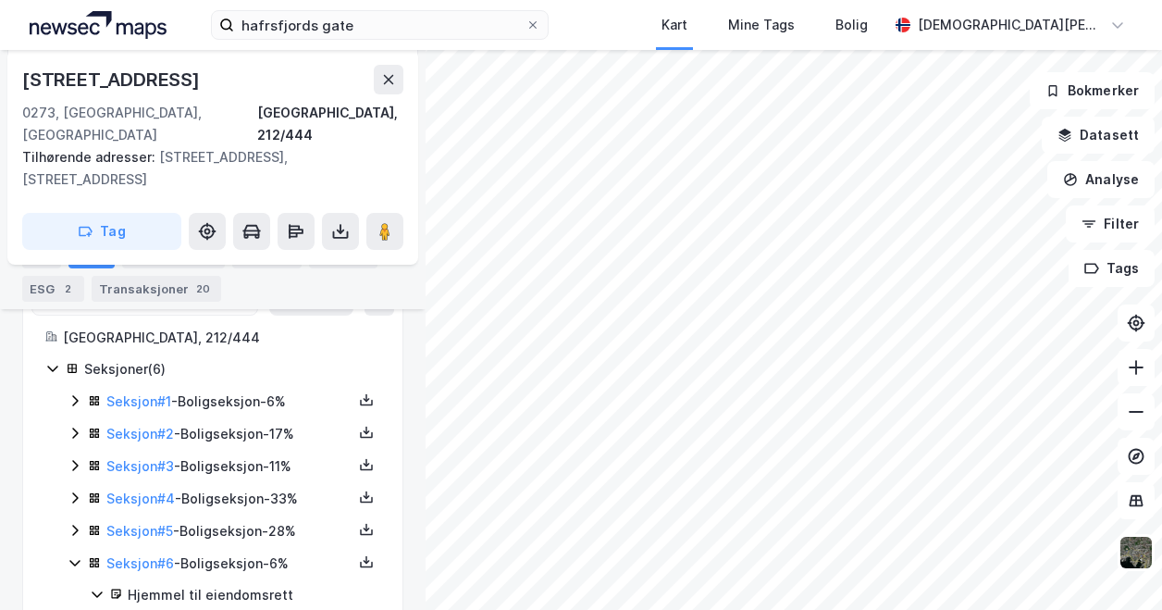
click at [75, 560] on icon at bounding box center [74, 563] width 10 height 6
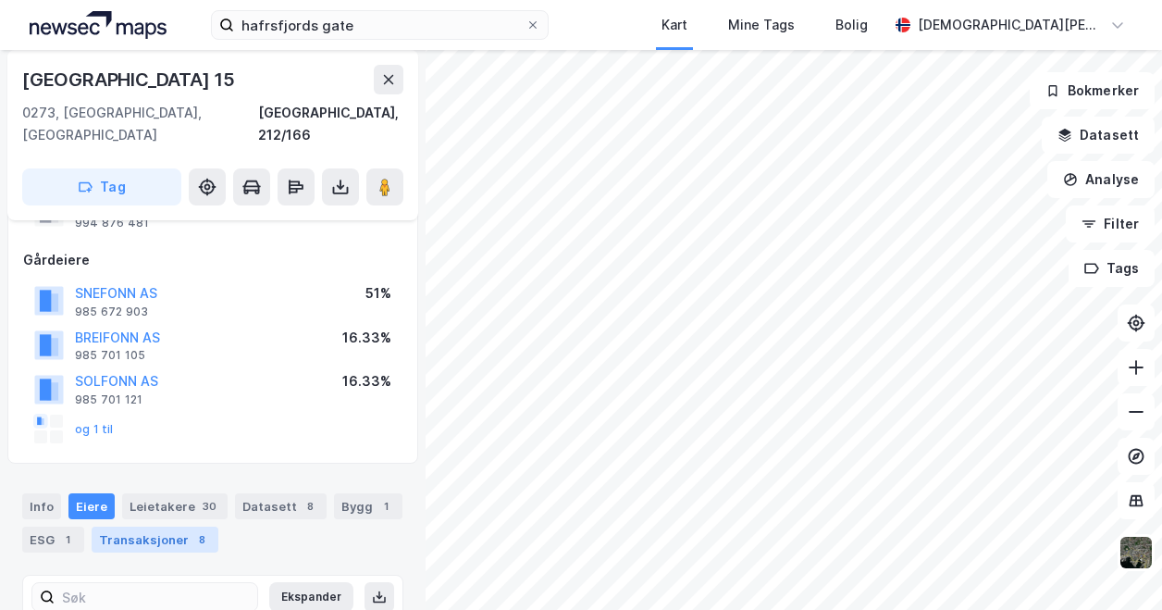
click at [142, 526] on div "Transaksjoner 8" at bounding box center [155, 539] width 127 height 26
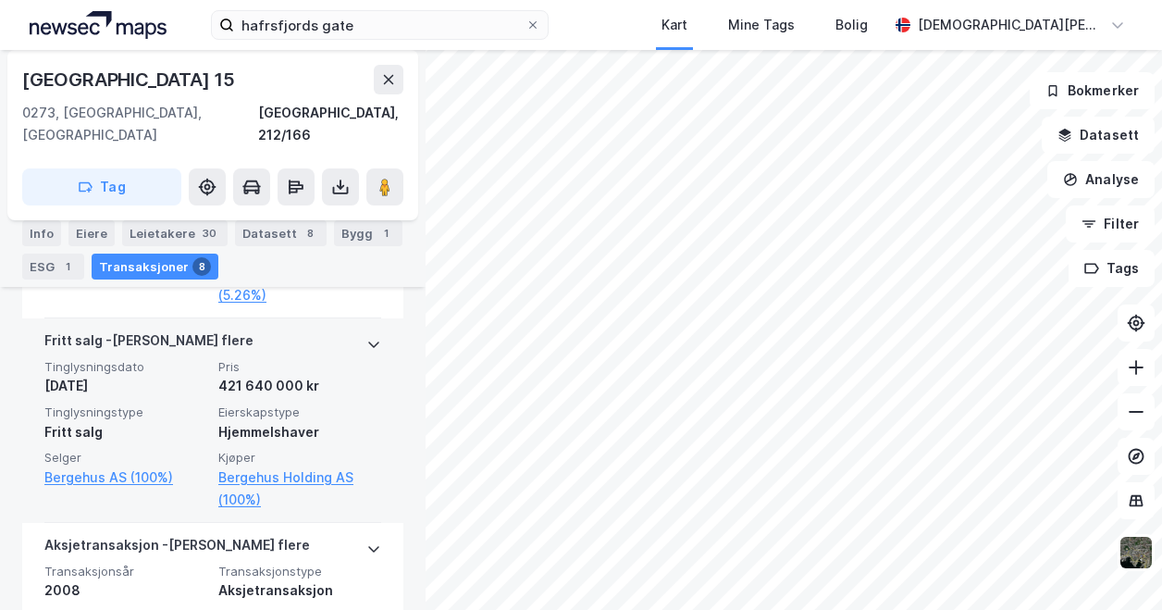
scroll to position [1339, 0]
click at [270, 465] on link "Bergehus Holding AS (100%)" at bounding box center [299, 487] width 163 height 44
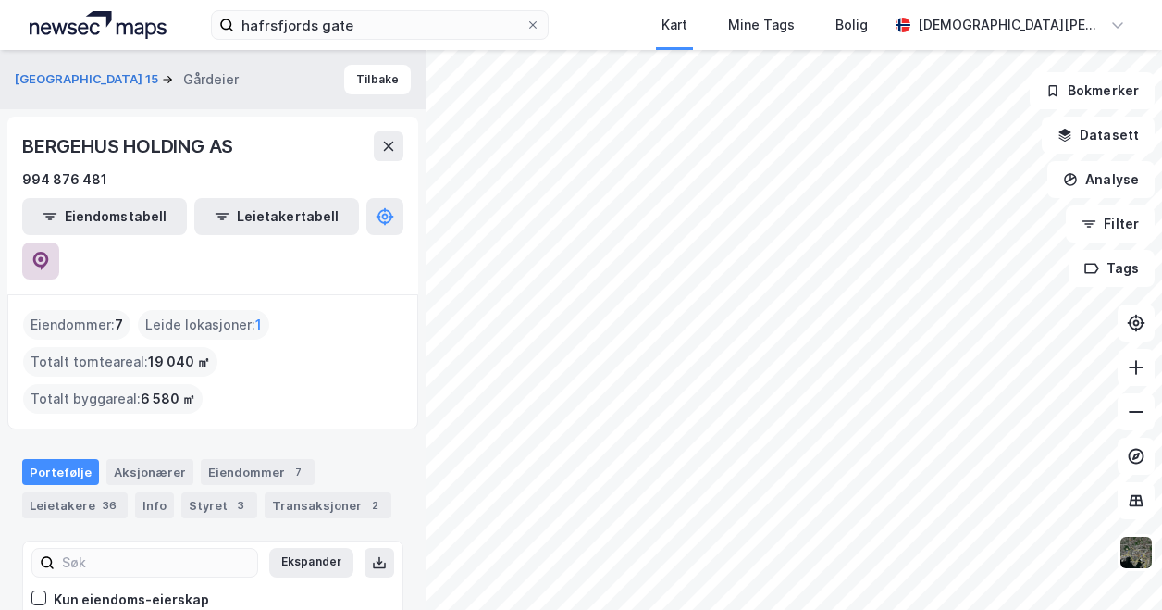
click at [43, 256] on icon at bounding box center [41, 259] width 6 height 6
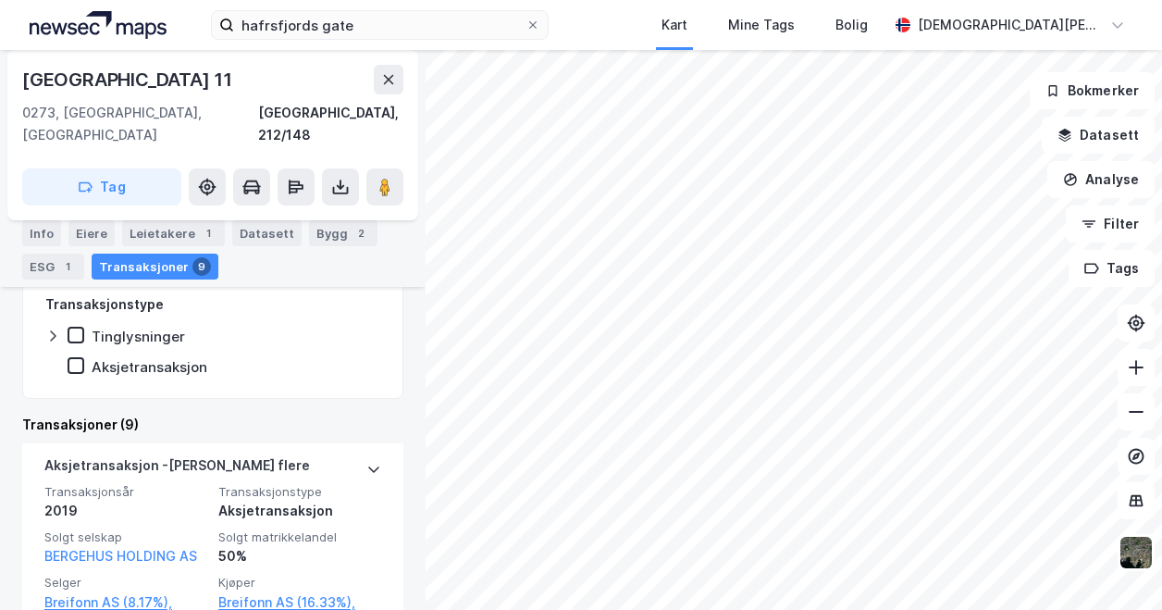
scroll to position [598, 0]
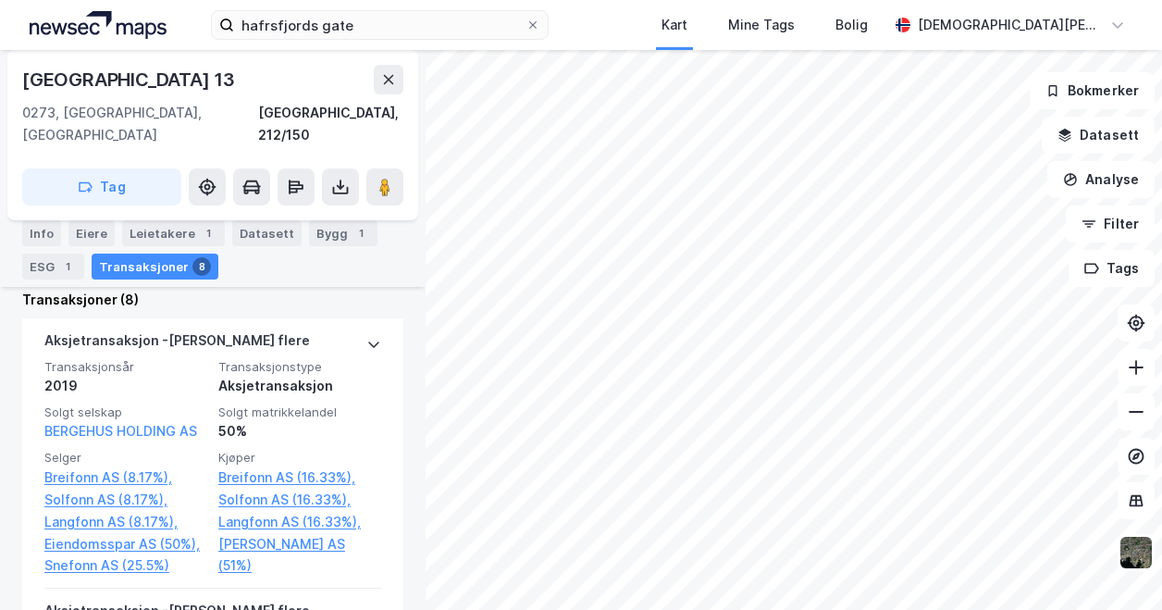
scroll to position [667, 0]
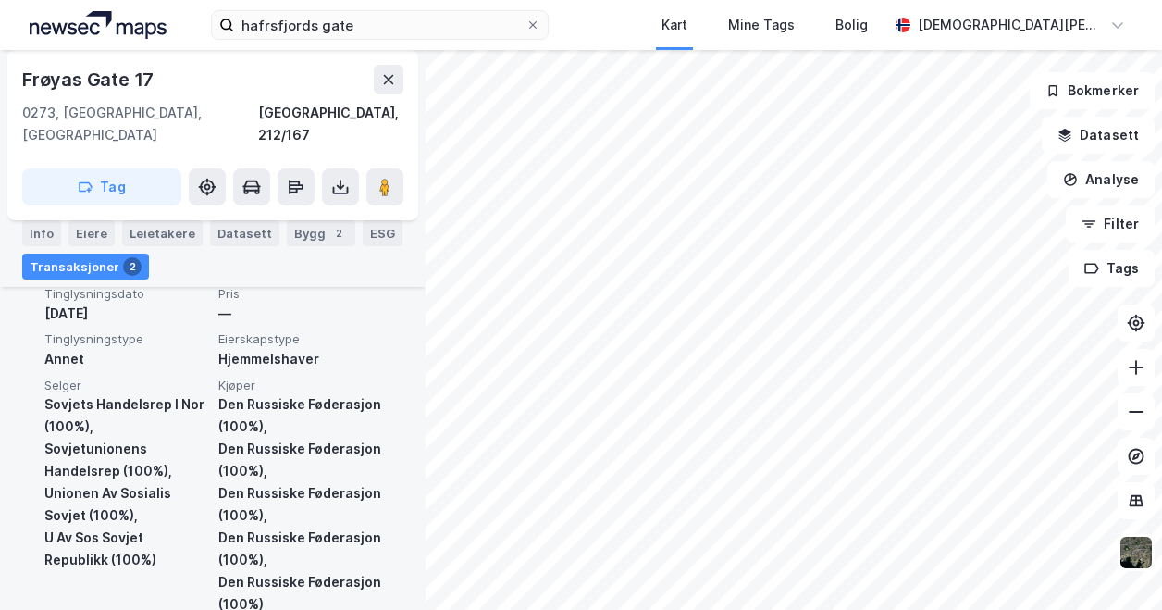
scroll to position [517, 0]
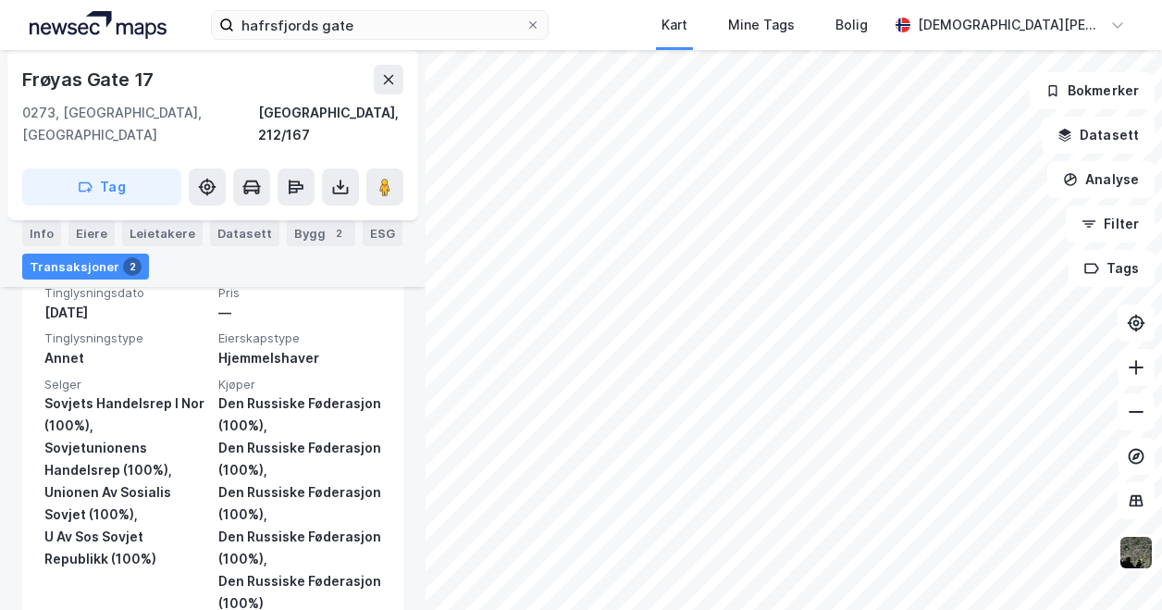
click at [424, 154] on div "[GEOGRAPHIC_DATA] 17 [GEOGRAPHIC_DATA], 212/167 Tag Hjemmelshaver DEN RUSSISKE …" at bounding box center [581, 330] width 1162 height 560
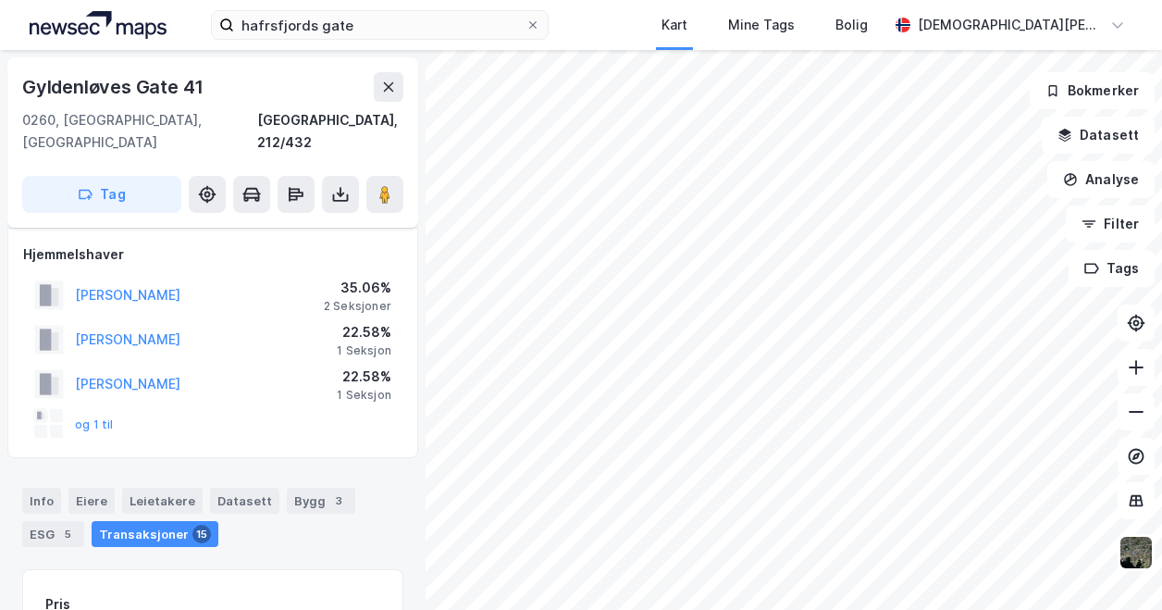
scroll to position [283, 0]
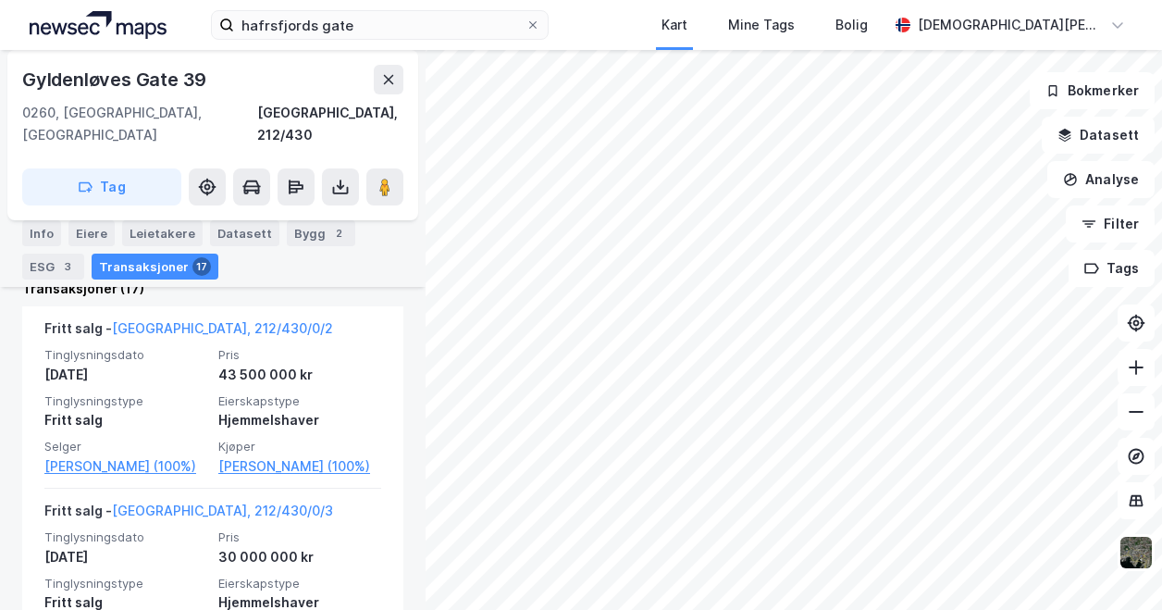
scroll to position [803, 0]
click at [657, 0] on html "hafrsfjords gate Kart Mine Tags Bolig [PERSON_NAME] [STREET_ADDRESS], 212/430 T…" at bounding box center [581, 305] width 1162 height 610
click at [643, 0] on html "hafrsfjords gate Kart Mine Tags Bolig [PERSON_NAME] [STREET_ADDRESS], 212/430 T…" at bounding box center [581, 305] width 1162 height 610
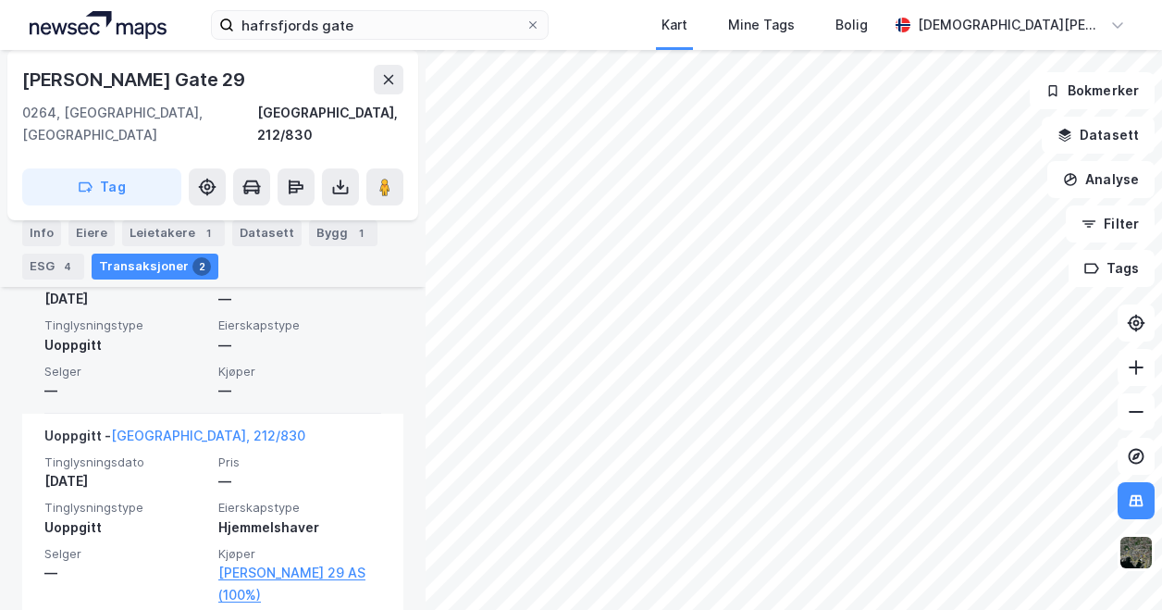
scroll to position [631, 0]
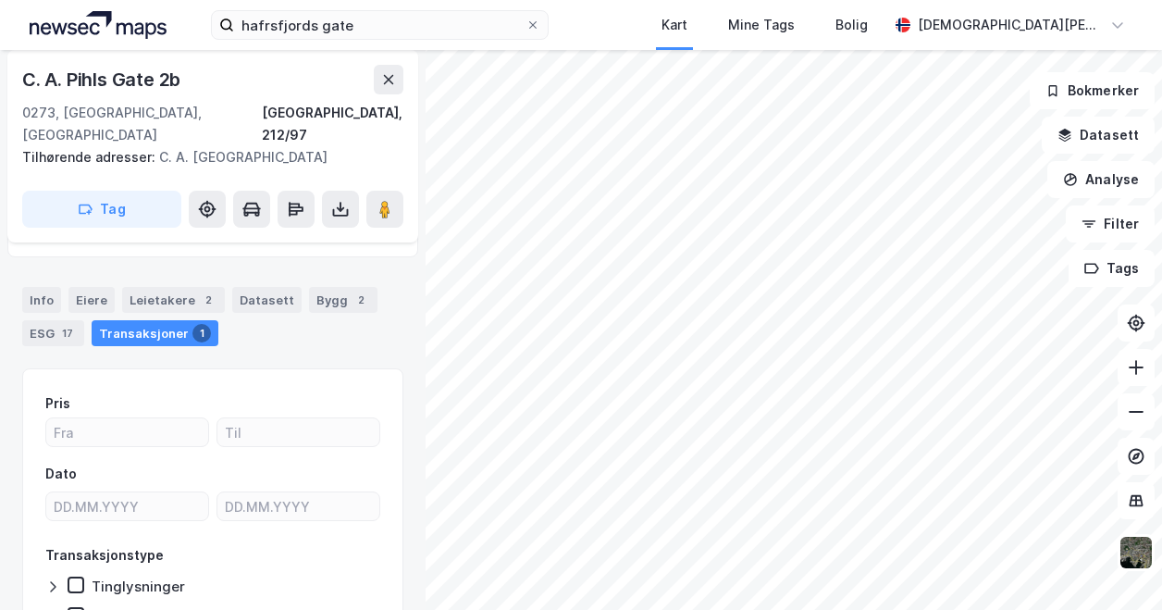
scroll to position [183, 0]
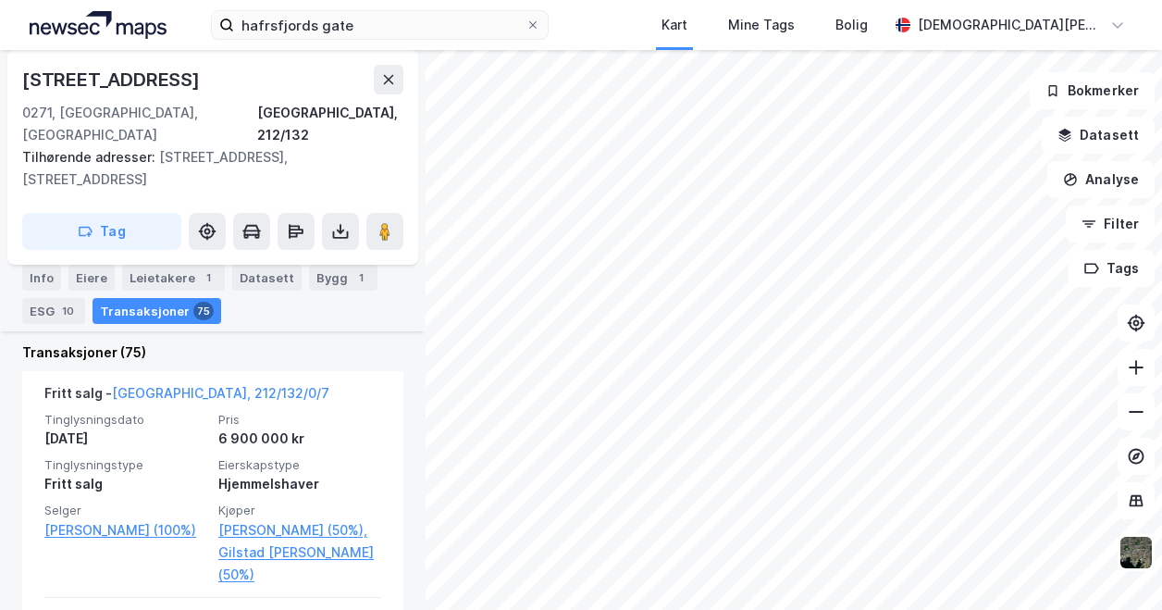
scroll to position [566, 0]
